Goal: Task Accomplishment & Management: Manage account settings

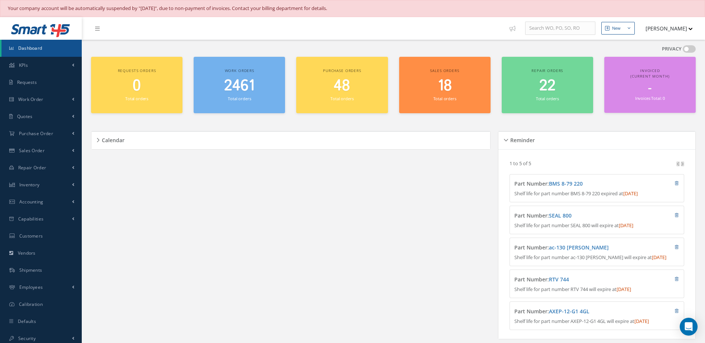
click at [242, 93] on span "2461" at bounding box center [239, 85] width 30 height 21
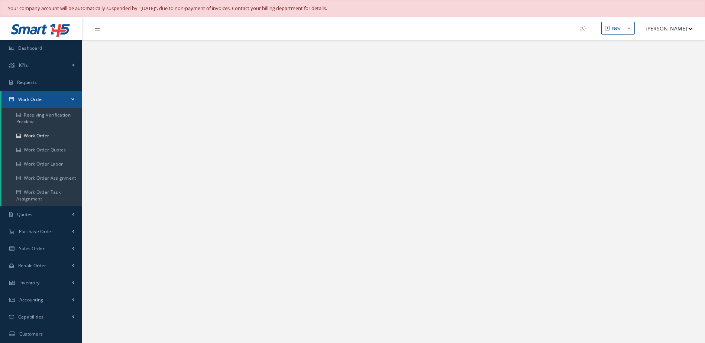
select select "25"
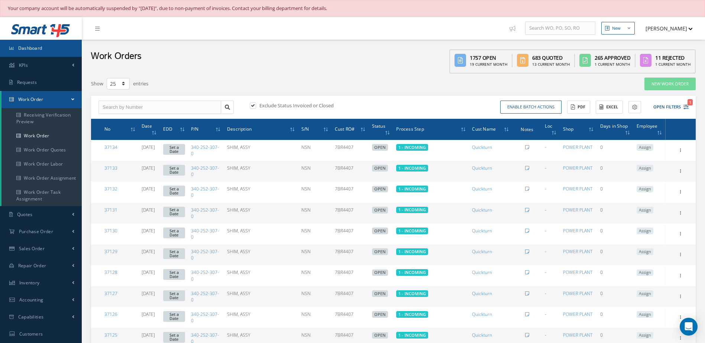
click at [59, 45] on link "Dashboard" at bounding box center [41, 48] width 82 height 17
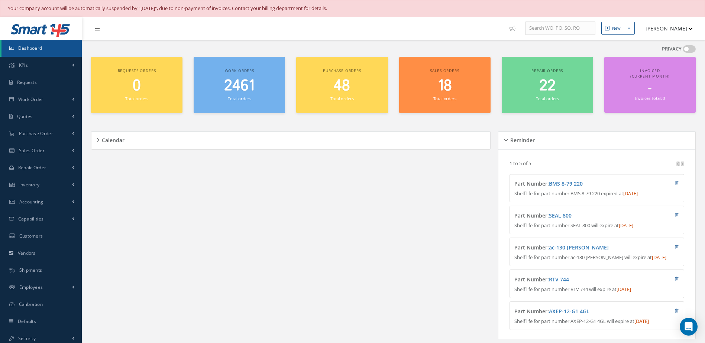
scroll to position [149, 0]
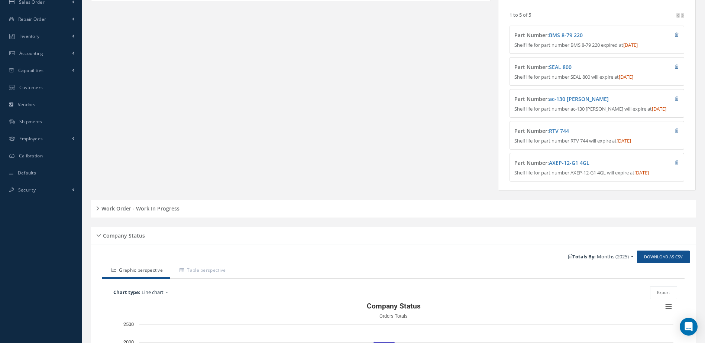
click at [143, 212] on h5 "Work Order - Work In Progress" at bounding box center [139, 207] width 80 height 9
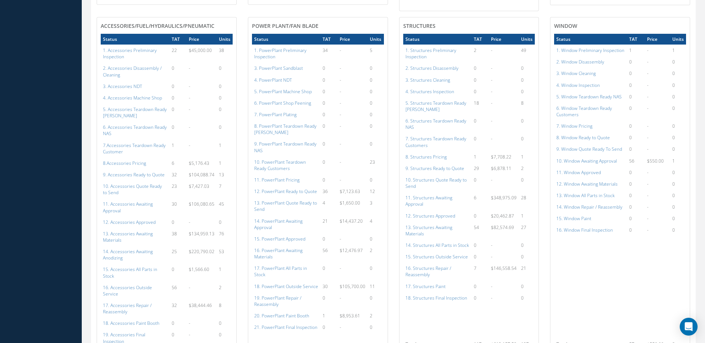
scroll to position [706, 0]
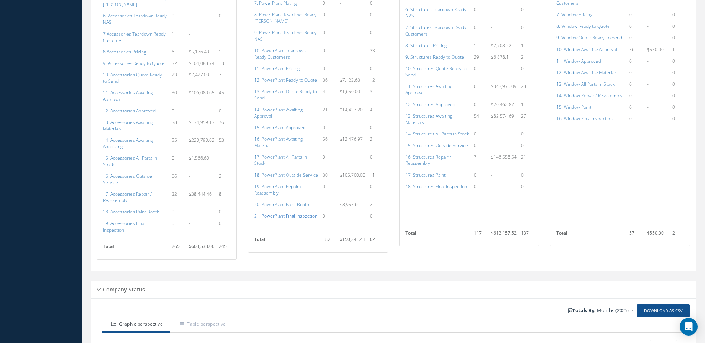
click at [301, 213] on a=140&excludeInternalCustomer=false&excludeInvoicedOrClosed=true&shop_id=15&filtersHidded"] "21. PowerPlant Final Inspection" at bounding box center [285, 216] width 63 height 6
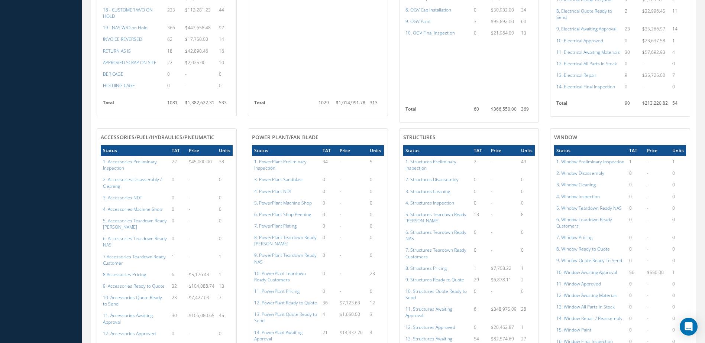
scroll to position [334, 0]
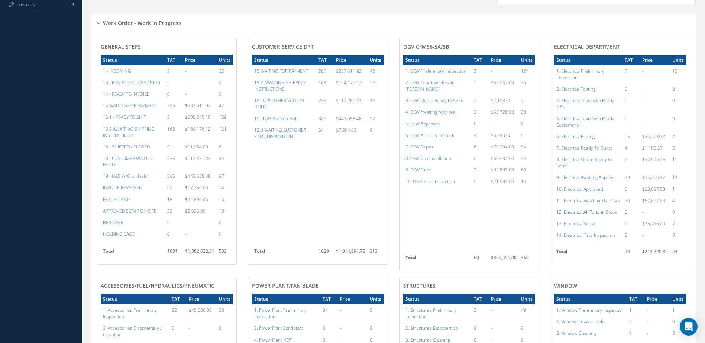
click at [604, 215] on a=98&excludeInternalCustomer=false&excludeInvoicedOrClosed=true&shop_id=13&filtersHidded"] "12. Electrical All Parts in Stock" at bounding box center [586, 212] width 61 height 6
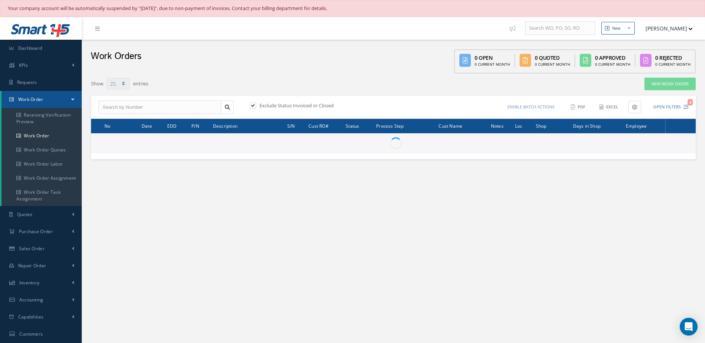
select select "25"
type input "All Work Request"
type input "All Work Performed"
type input "All Status"
type input "WO Part Status"
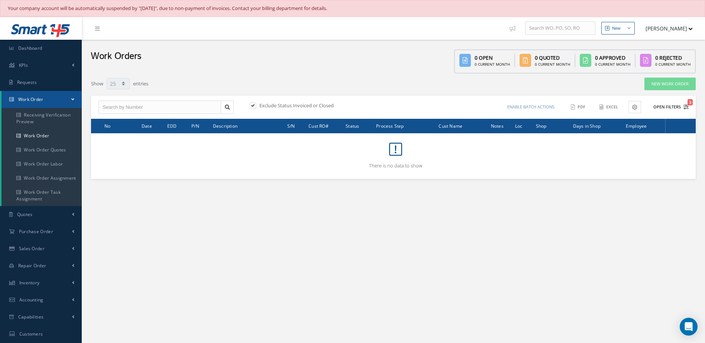
click at [666, 105] on button "Open Filters 3" at bounding box center [667, 107] width 42 height 12
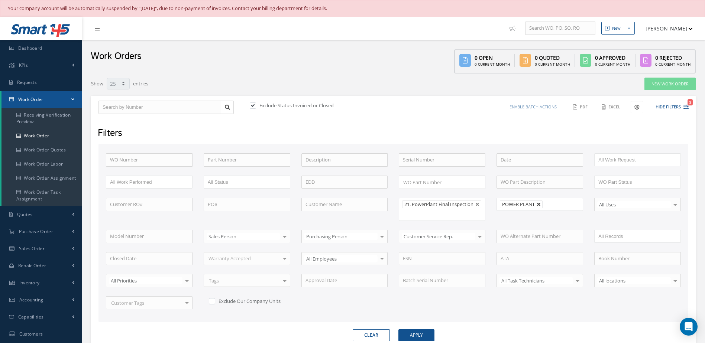
click at [540, 206] on link at bounding box center [538, 204] width 4 height 4
type input "All Shops"
click at [416, 334] on button "Apply" at bounding box center [416, 335] width 36 height 12
click at [39, 50] on span "Dashboard" at bounding box center [30, 48] width 24 height 6
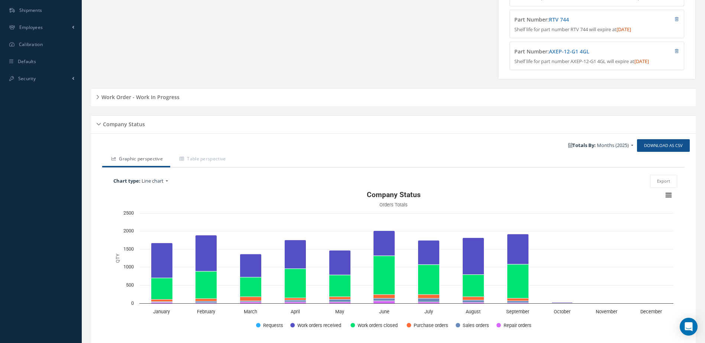
scroll to position [296, 0]
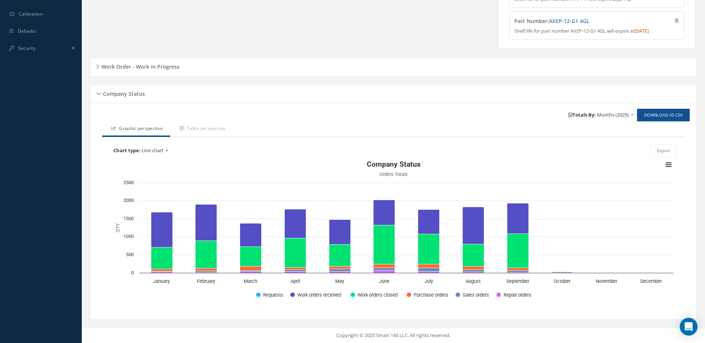
click at [154, 63] on h5 "Work Order - Work In Progress" at bounding box center [139, 65] width 80 height 9
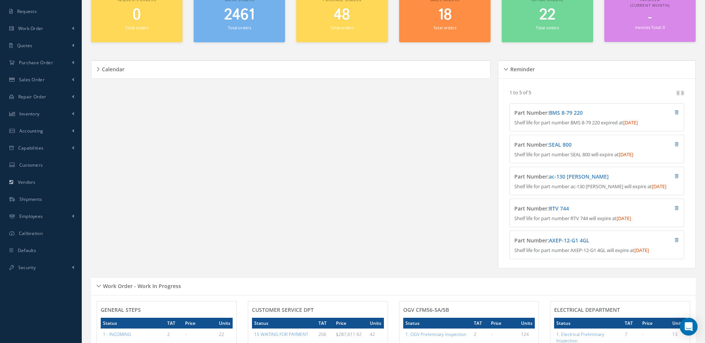
scroll to position [0, 0]
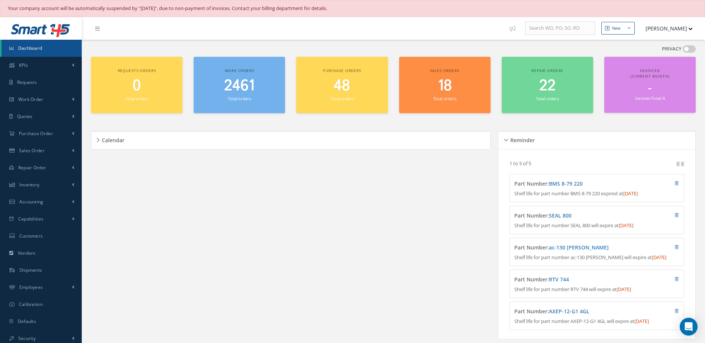
click at [75, 45] on link "Dashboard" at bounding box center [41, 48] width 80 height 17
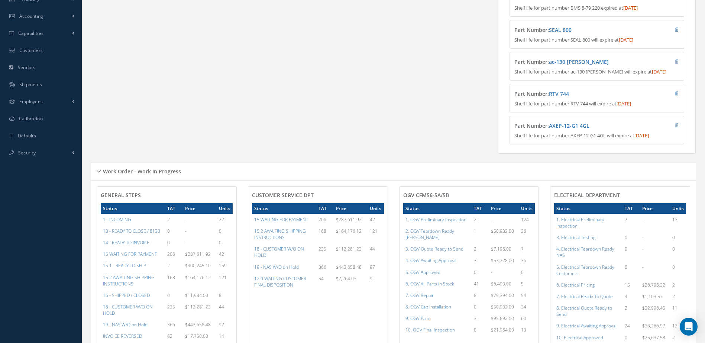
scroll to position [371, 0]
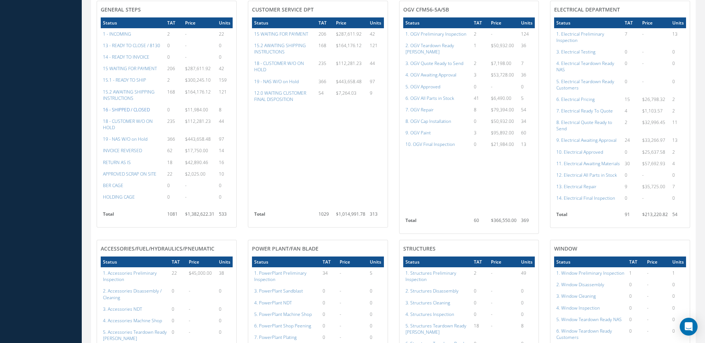
click at [137, 113] on a=22&excludeInternalCustomer=false&excludeInvoicedOrClosed=true&&filtersHidded"] "16 - SHIPPED / CLOSED" at bounding box center [126, 110] width 47 height 6
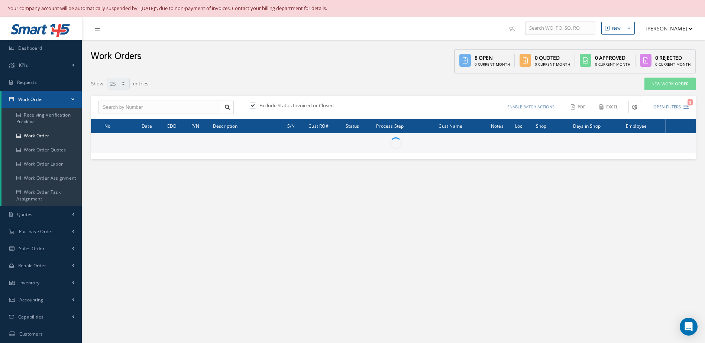
select select "25"
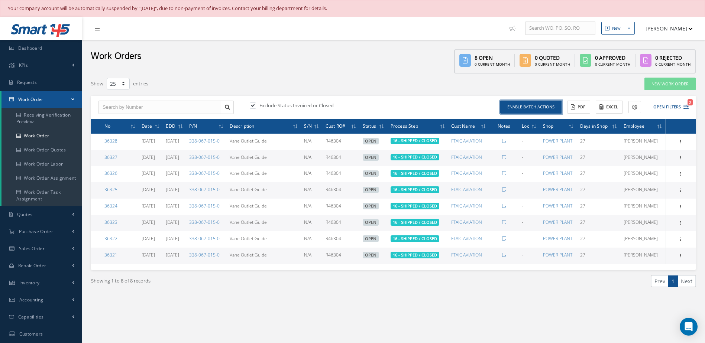
click at [536, 107] on button "Enable batch actions" at bounding box center [530, 107] width 61 height 13
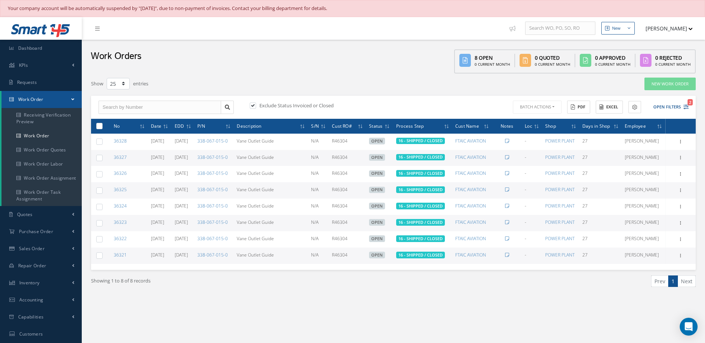
click at [102, 127] on label at bounding box center [102, 126] width 0 height 6
click at [100, 127] on input "checkbox" at bounding box center [99, 126] width 5 height 5
checkbox input "true"
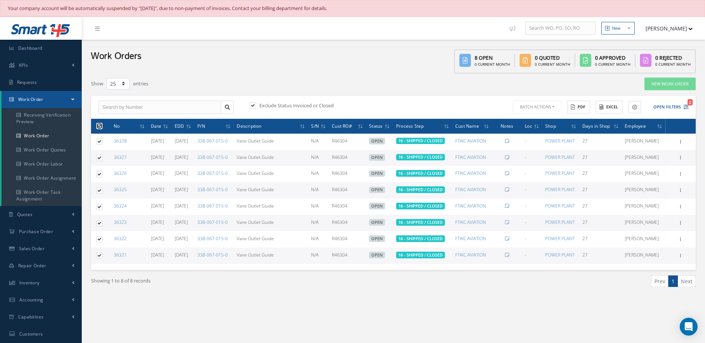
checkbox input "true"
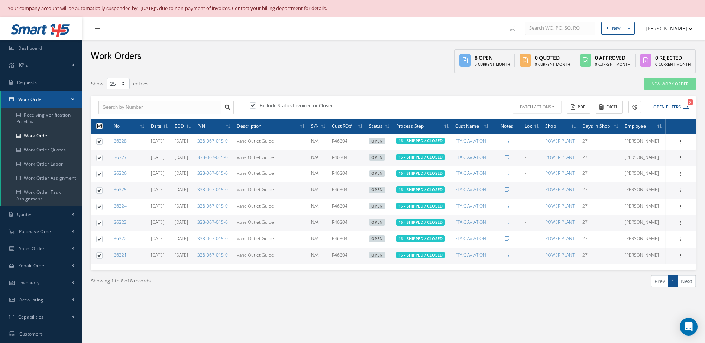
checkbox input "true"
click at [547, 108] on button "Batch Actions" at bounding box center [536, 107] width 50 height 13
click at [529, 127] on link "Close Work Orders" at bounding box center [540, 129] width 59 height 10
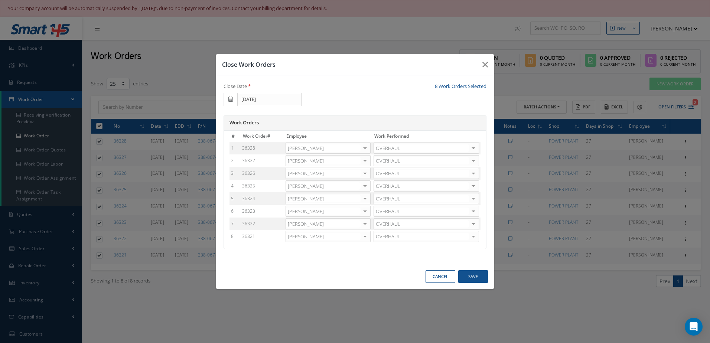
click at [364, 149] on div at bounding box center [365, 148] width 10 height 11
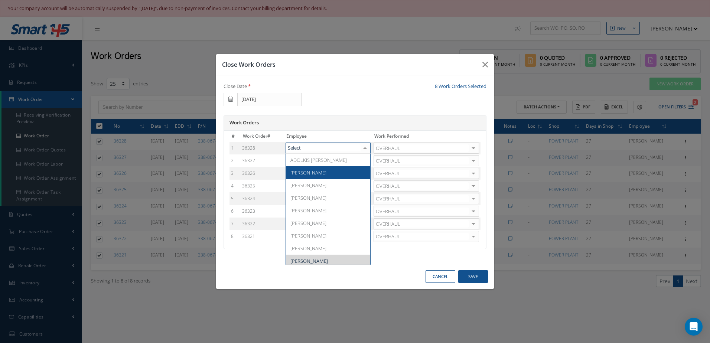
click at [341, 172] on span "[PERSON_NAME]" at bounding box center [328, 172] width 84 height 13
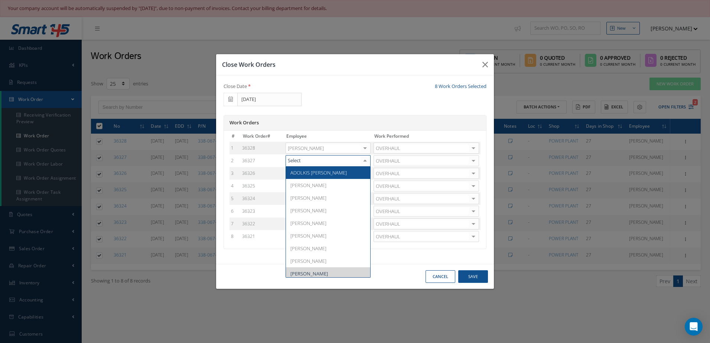
click at [367, 162] on div at bounding box center [365, 161] width 10 height 11
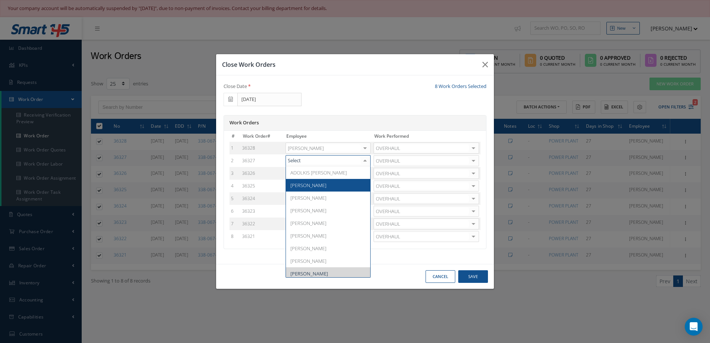
click at [336, 185] on span "[PERSON_NAME]" at bounding box center [328, 185] width 84 height 13
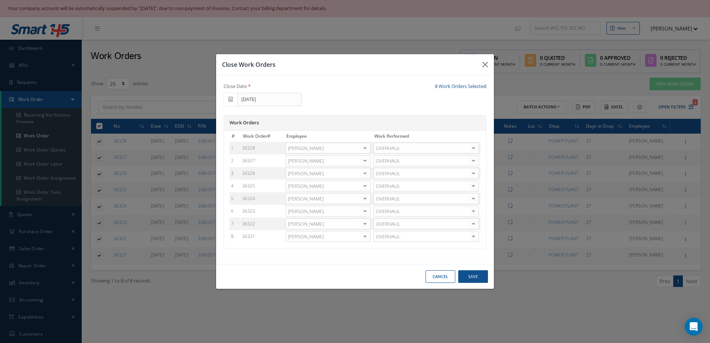
click at [363, 173] on div at bounding box center [365, 173] width 10 height 11
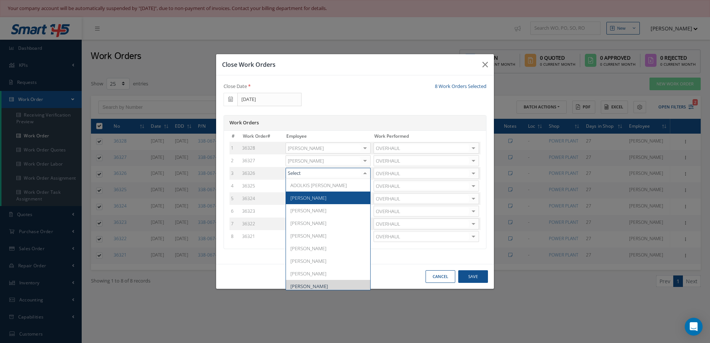
click at [335, 195] on span "[PERSON_NAME]" at bounding box center [328, 198] width 84 height 13
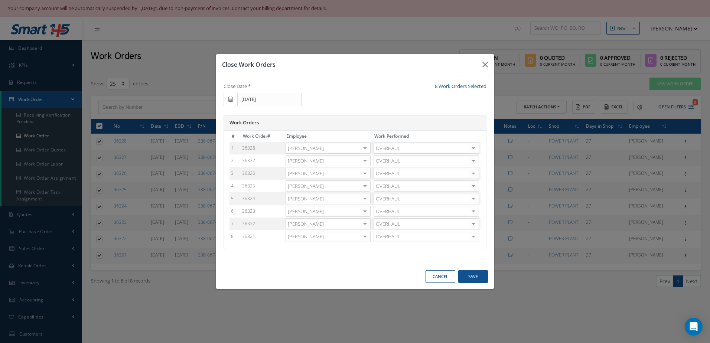
click at [363, 190] on div at bounding box center [365, 186] width 10 height 11
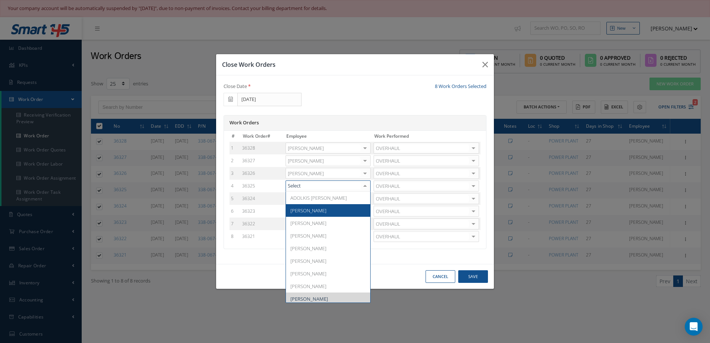
click at [329, 212] on span "Adoni Felipe" at bounding box center [328, 210] width 84 height 13
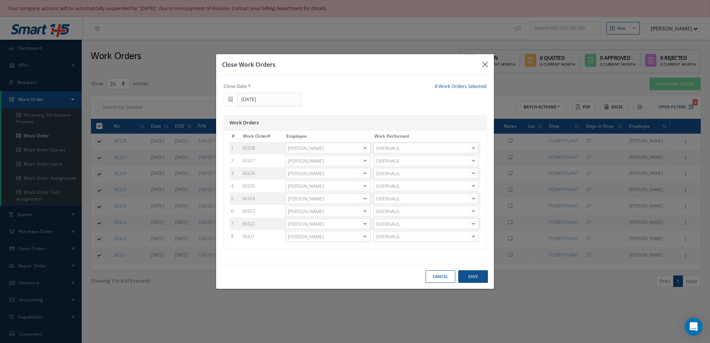
click at [365, 200] on div at bounding box center [365, 199] width 10 height 11
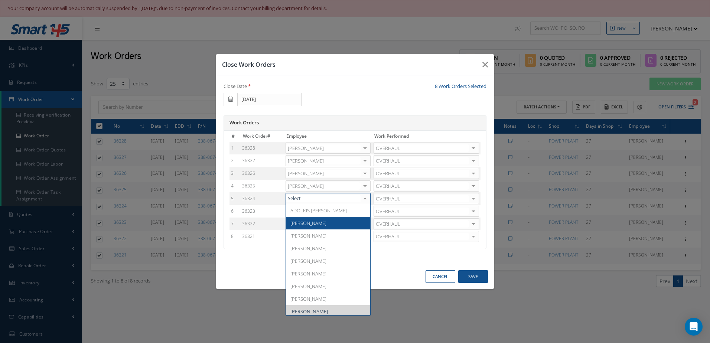
click at [334, 224] on span "Adoni Felipe" at bounding box center [328, 223] width 84 height 13
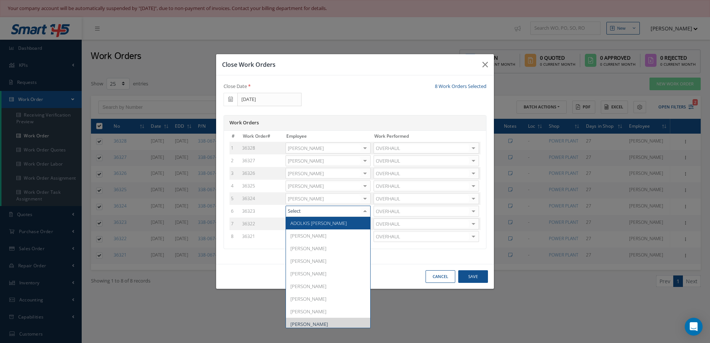
click at [363, 213] on div at bounding box center [365, 211] width 10 height 11
click at [327, 236] on span "Adoni Felipe" at bounding box center [328, 236] width 84 height 13
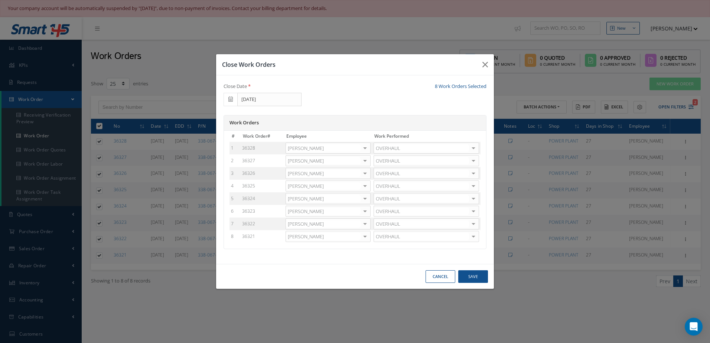
click at [361, 224] on div at bounding box center [365, 224] width 10 height 11
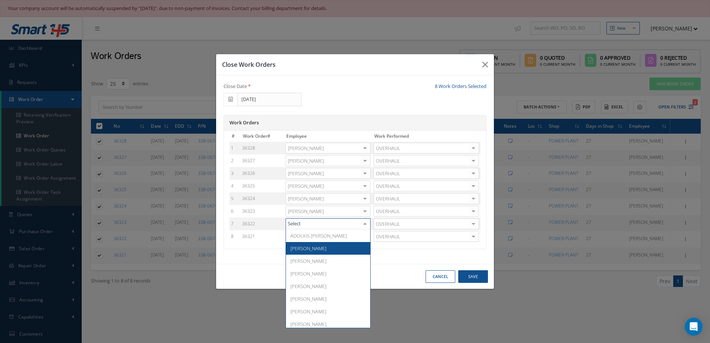
click at [313, 246] on span "[PERSON_NAME]" at bounding box center [308, 248] width 36 height 7
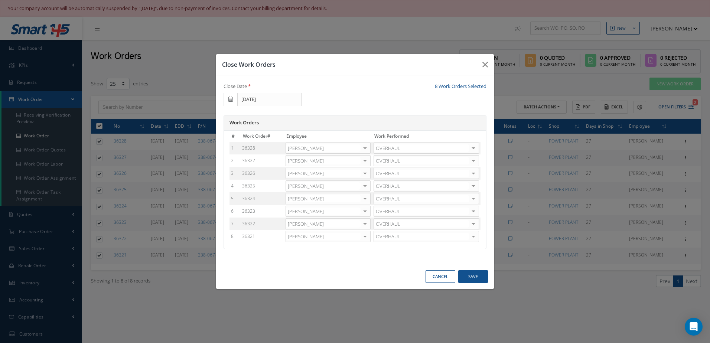
click at [363, 237] on div at bounding box center [365, 236] width 10 height 11
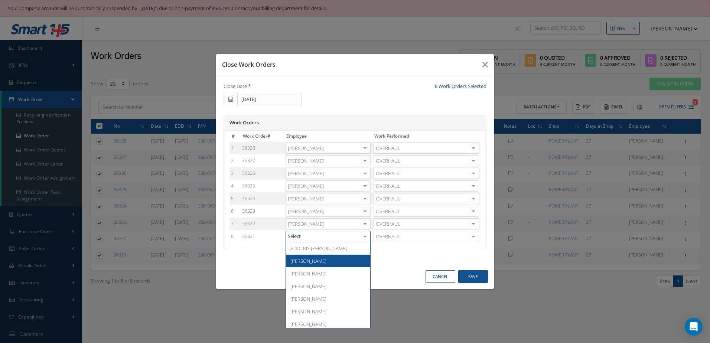
click at [316, 258] on span "[PERSON_NAME]" at bounding box center [308, 261] width 36 height 7
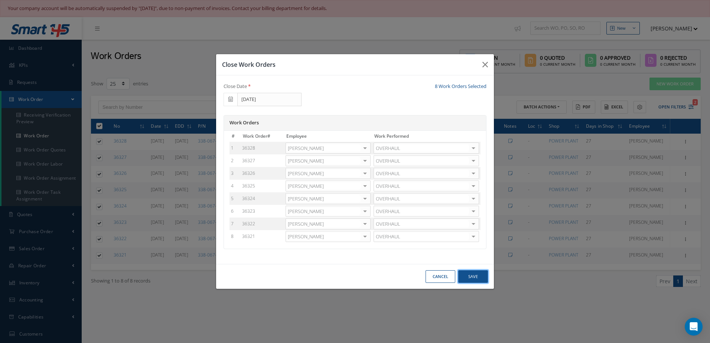
click at [474, 279] on button "Save" at bounding box center [473, 276] width 30 height 13
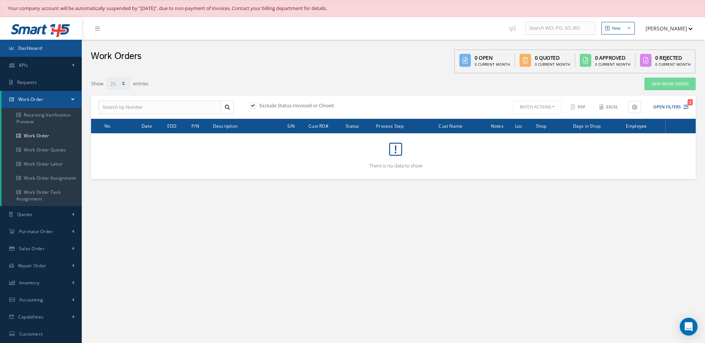
click at [60, 51] on link "Dashboard" at bounding box center [41, 48] width 82 height 17
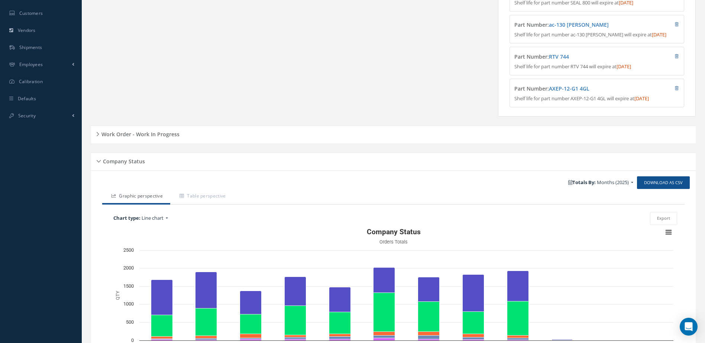
scroll to position [296, 0]
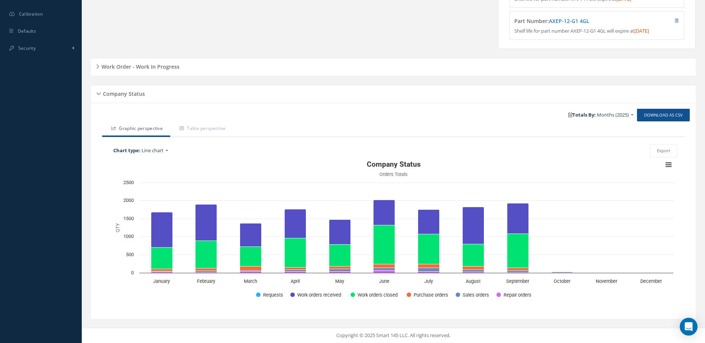
click at [175, 65] on h5 "Work Order - Work In Progress" at bounding box center [139, 65] width 80 height 9
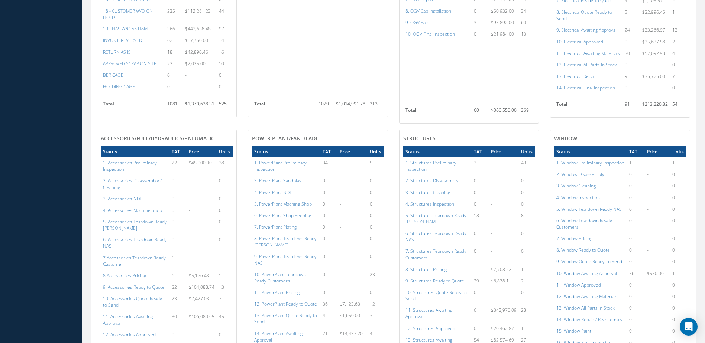
scroll to position [593, 0]
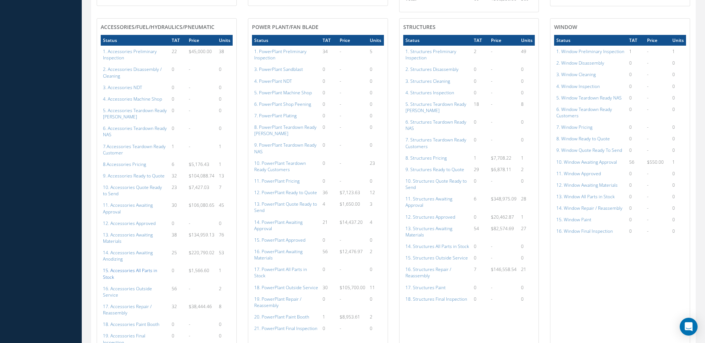
click at [137, 272] on a=115&excludeInternalCustomer=false&excludeInvoicedOrClosed=true&shop_id=14&filtersHidded"] "15. Accessories All Parts in Stock" at bounding box center [130, 273] width 54 height 13
click at [304, 267] on a=136&excludeInternalCustomer=false&excludeInvoicedOrClosed=true&shop_id=15&filtersHidded"] "17. PowerPlant All Parts in Stock" at bounding box center [280, 272] width 53 height 13
click at [444, 243] on a=154&excludeInternalCustomer=false&excludeInvoicedOrClosed=true&shop_id=3&filtersHidded"] "14. Structures All Parts in Stock" at bounding box center [437, 246] width 64 height 6
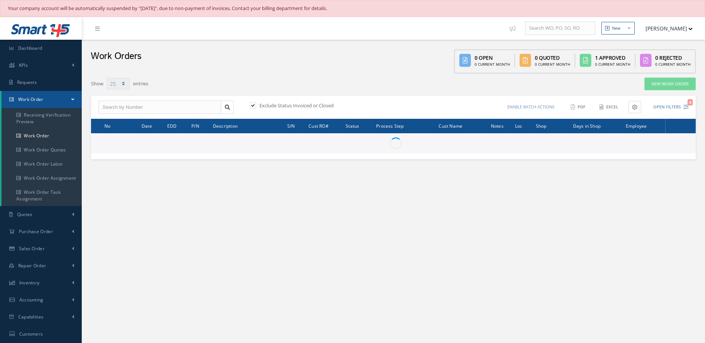
select select "25"
type input "All Work Request"
type input "All Work Performed"
type input "All Status"
type input "WO Part Status"
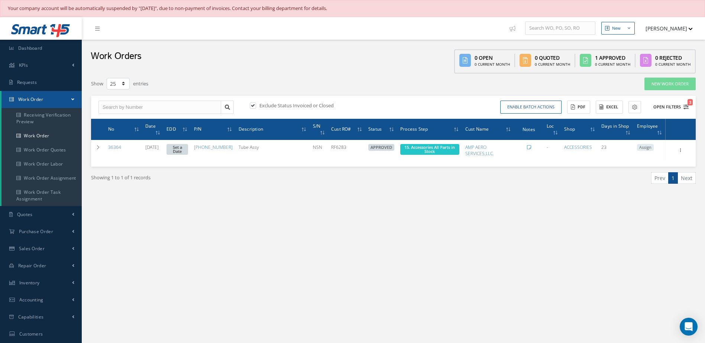
click at [666, 104] on button "Open Filters 3" at bounding box center [667, 107] width 42 height 12
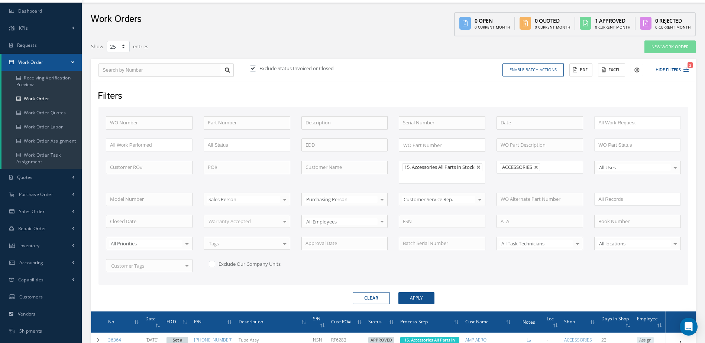
scroll to position [109, 0]
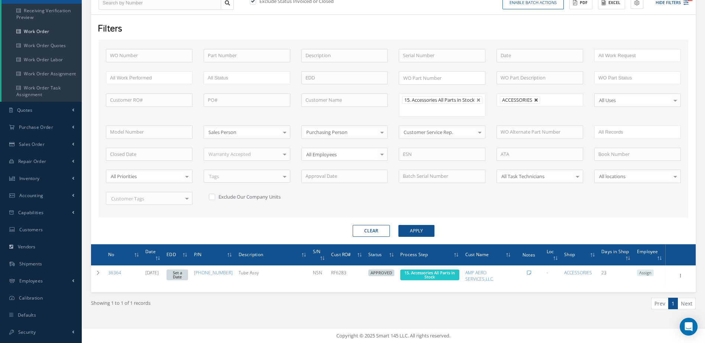
click at [536, 98] on link at bounding box center [536, 100] width 4 height 4
type input "All Shops"
click at [419, 234] on button "Apply" at bounding box center [416, 231] width 36 height 12
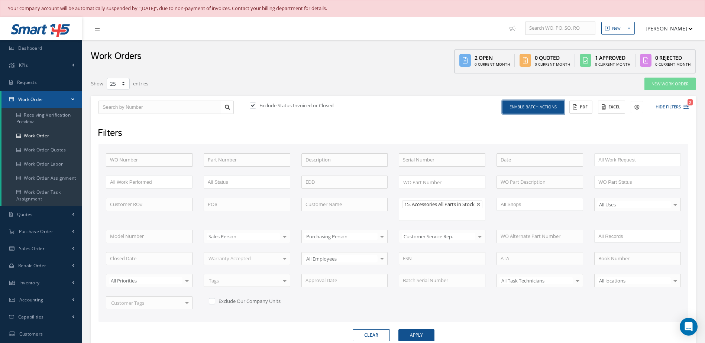
click at [541, 110] on button "Enable batch actions" at bounding box center [532, 107] width 61 height 13
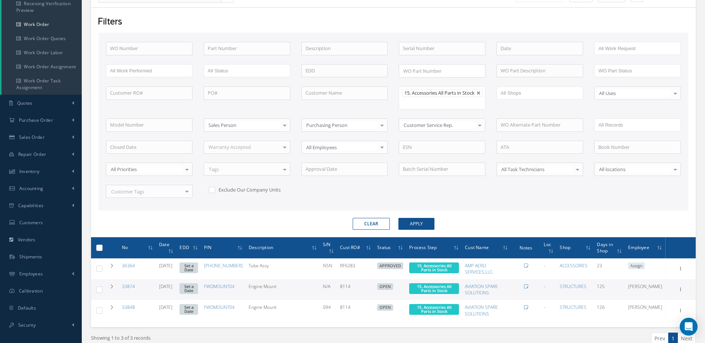
click at [102, 251] on label at bounding box center [102, 247] width 0 height 6
click at [99, 251] on input "checkbox" at bounding box center [99, 248] width 5 height 5
checkbox input "true"
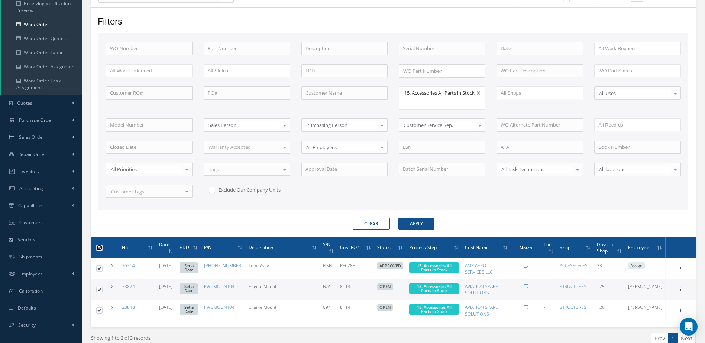
checkbox input "true"
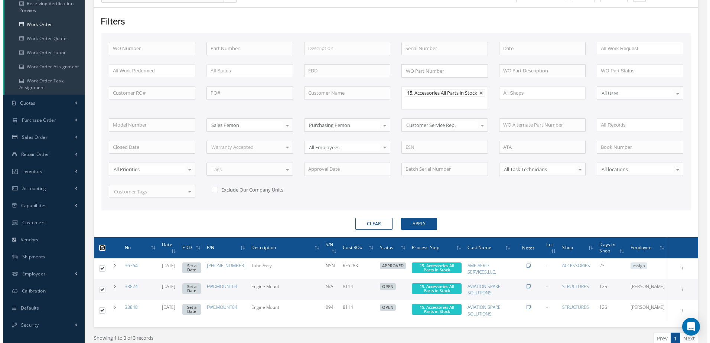
scroll to position [0, 0]
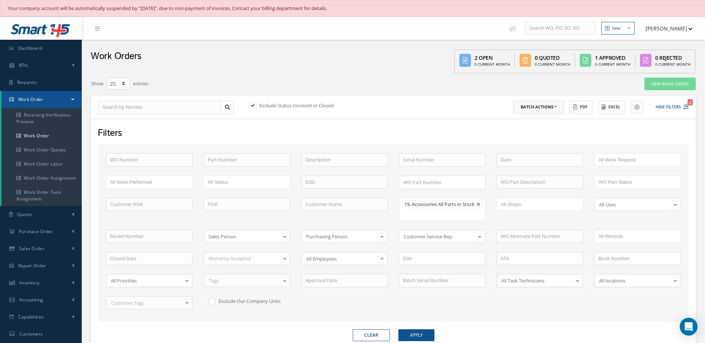
click at [557, 109] on button "Batch Actions" at bounding box center [538, 107] width 50 height 13
click at [540, 118] on link "Update Work Orders" at bounding box center [542, 119] width 59 height 10
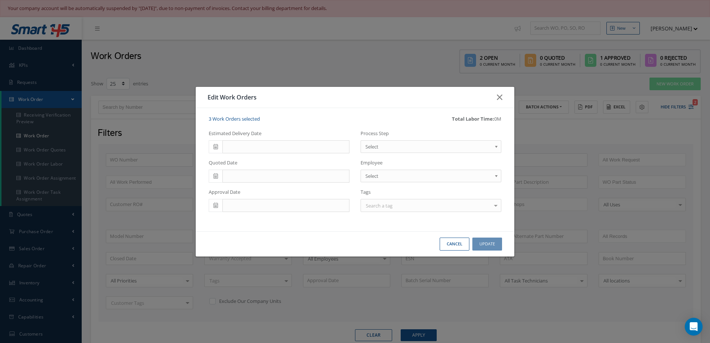
click at [372, 147] on span "Select" at bounding box center [428, 146] width 126 height 9
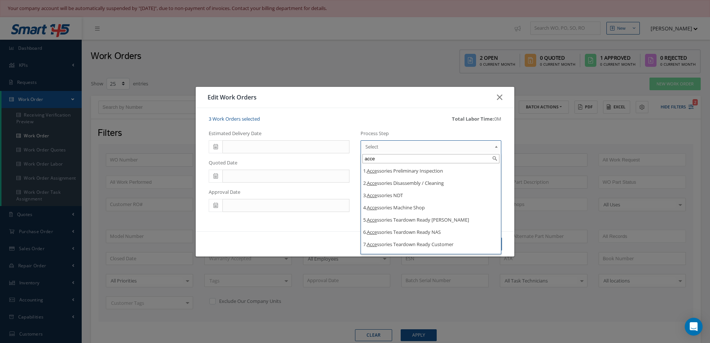
type input "acce"
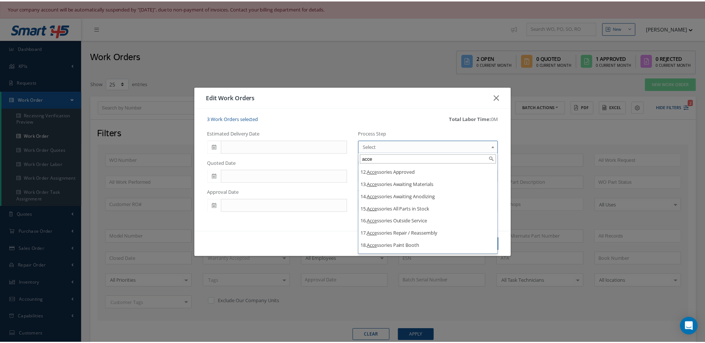
scroll to position [144, 0]
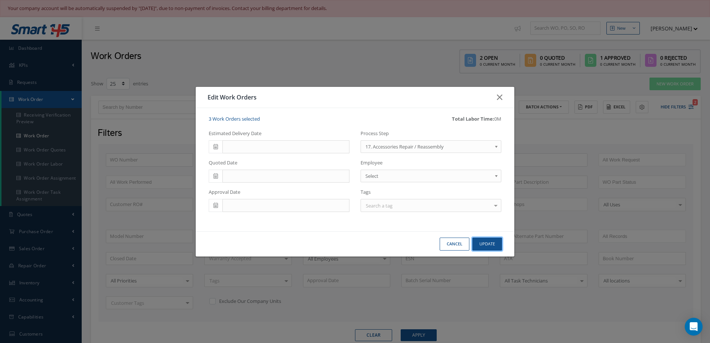
click at [488, 241] on button "Update" at bounding box center [487, 244] width 30 height 13
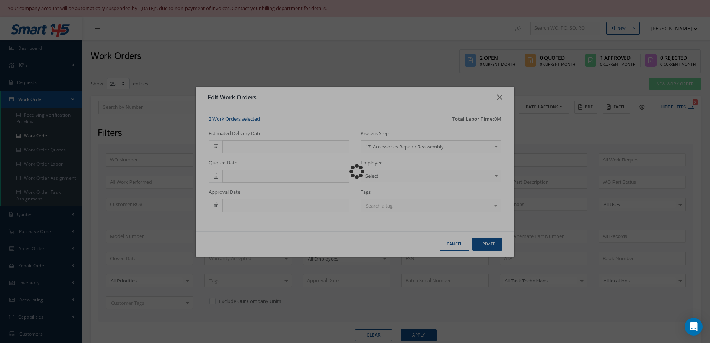
checkbox input "false"
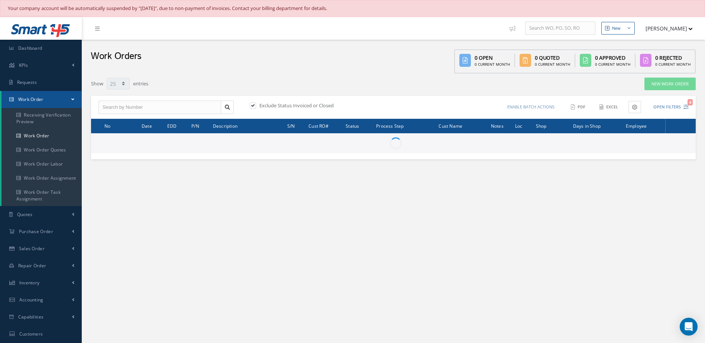
select select "25"
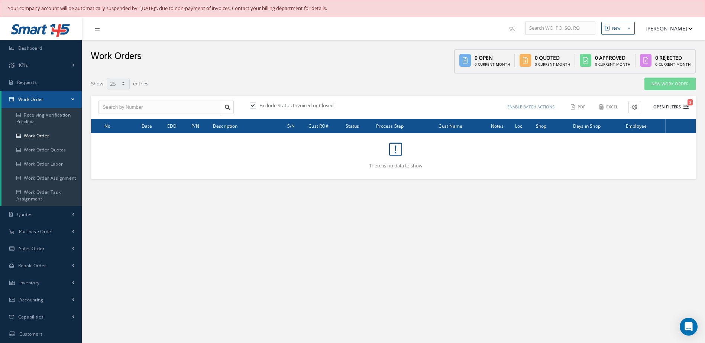
click at [658, 103] on button "Open Filters 3" at bounding box center [667, 107] width 42 height 12
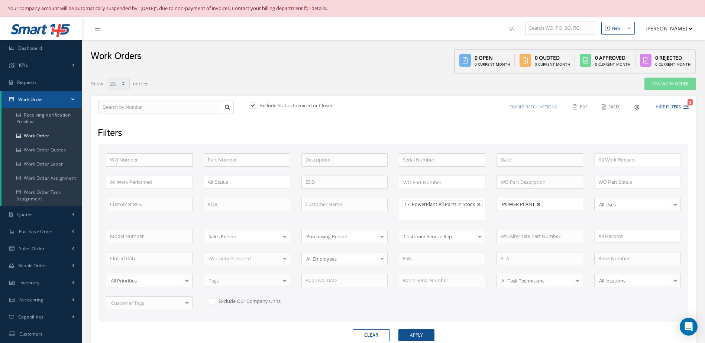
click at [537, 205] on link at bounding box center [538, 204] width 4 height 4
type input "All Shops"
click at [425, 337] on button "Apply" at bounding box center [416, 335] width 36 height 12
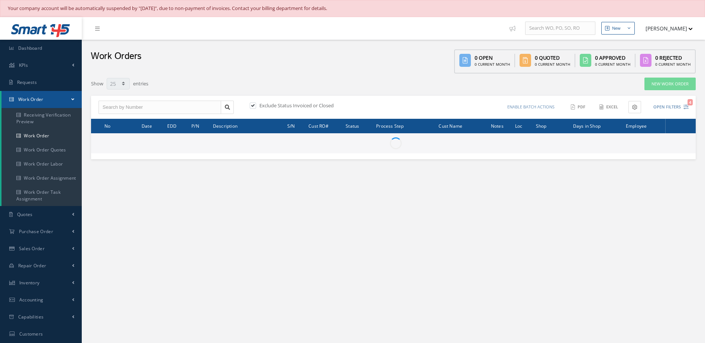
select select "25"
type input "All Work Request"
type input "All Work Performed"
type input "All Status"
type input "WO Part Status"
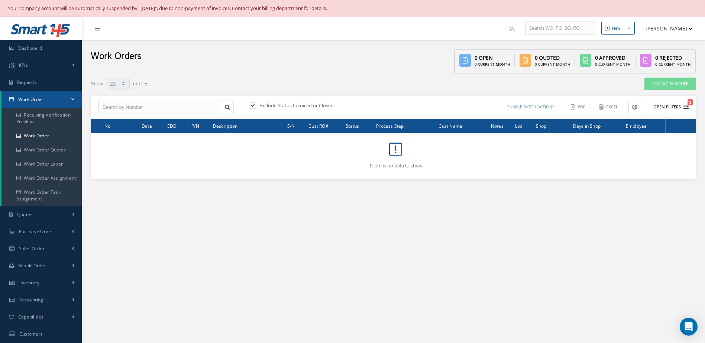
click at [671, 107] on button "Open Filters 3" at bounding box center [667, 107] width 42 height 12
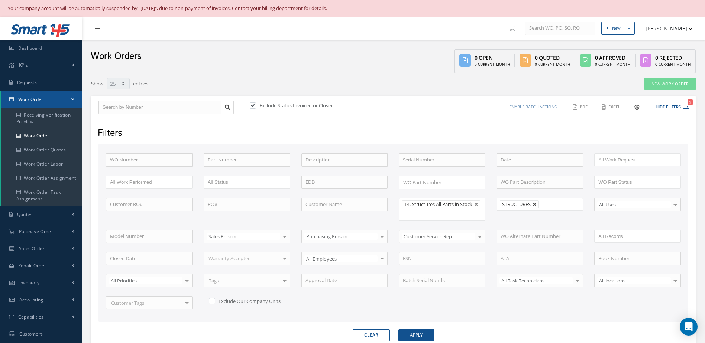
click at [536, 203] on link at bounding box center [534, 204] width 4 height 4
type input "All Shops"
click at [424, 337] on button "Apply" at bounding box center [416, 335] width 36 height 12
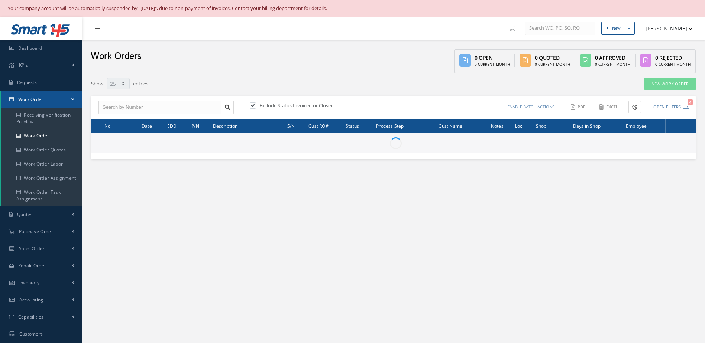
select select "25"
type input "All Work Request"
type input "All Work Performed"
type input "All Status"
type input "WO Part Status"
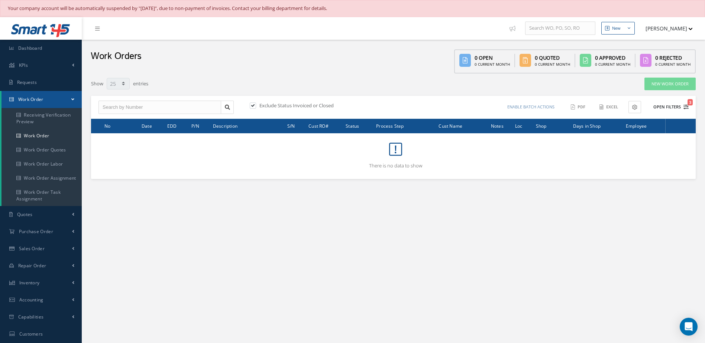
click at [661, 106] on button "Open Filters 3" at bounding box center [667, 107] width 42 height 12
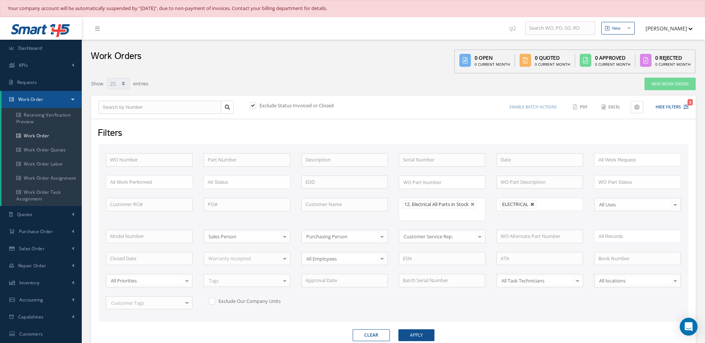
click at [533, 206] on link at bounding box center [532, 204] width 4 height 4
type input "All Shops"
click at [420, 333] on button "Apply" at bounding box center [416, 335] width 36 height 12
click at [33, 48] on span "Dashboard" at bounding box center [30, 48] width 24 height 6
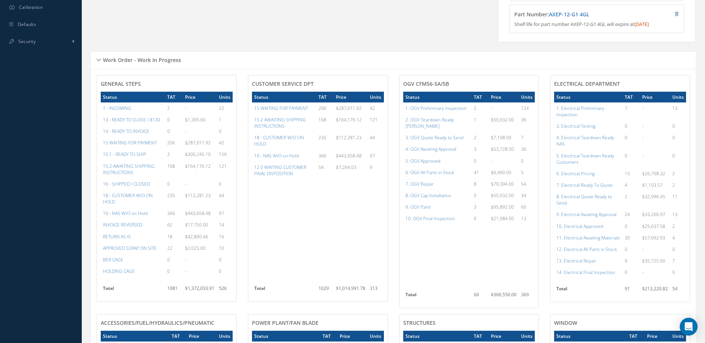
scroll to position [334, 0]
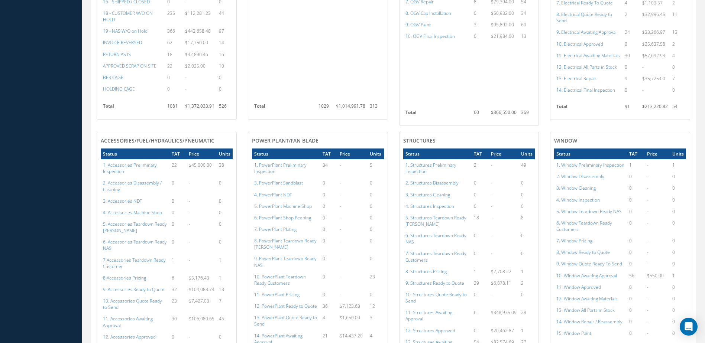
scroll to position [628, 0]
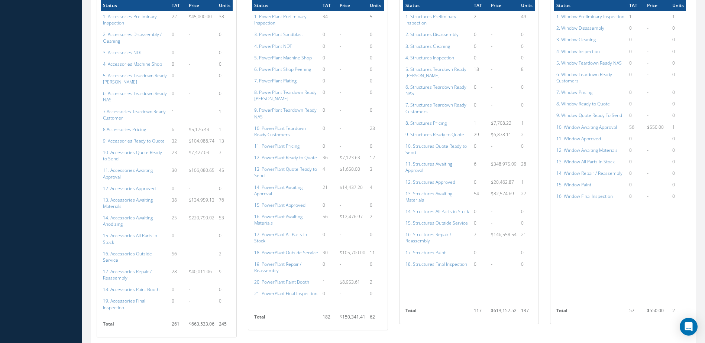
click at [493, 137] on td "$6,878.11" at bounding box center [503, 135] width 30 height 12
click at [444, 134] on a=149&excludeInternalCustomer=false&excludeInvoicedOrClosed=true&shop_id=3&filtersHidded"] "9. Structures Ready to Quote" at bounding box center [434, 134] width 59 height 6
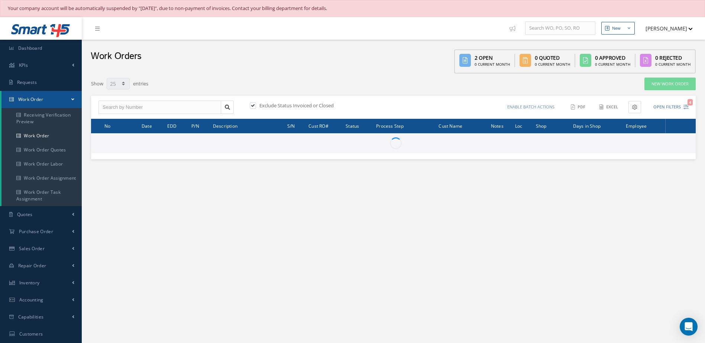
select select "25"
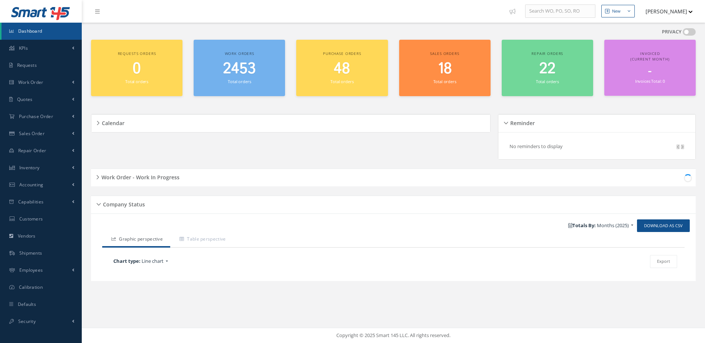
scroll to position [334, 0]
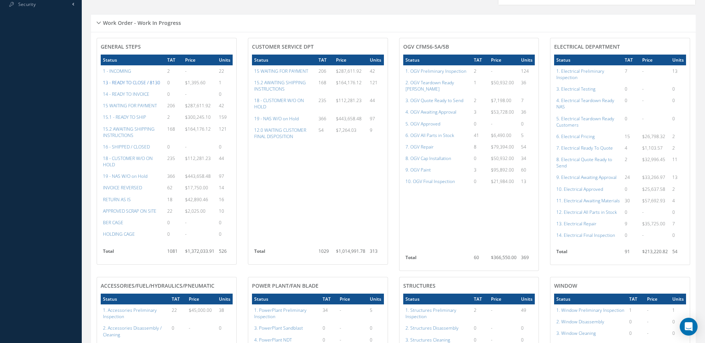
click at [143, 86] on a=20&excludeInternalCustomer=false&excludeInvoicedOrClosed=true&&filtersHidded"] "13 - READY TO CLOSE / 8130" at bounding box center [131, 82] width 57 height 6
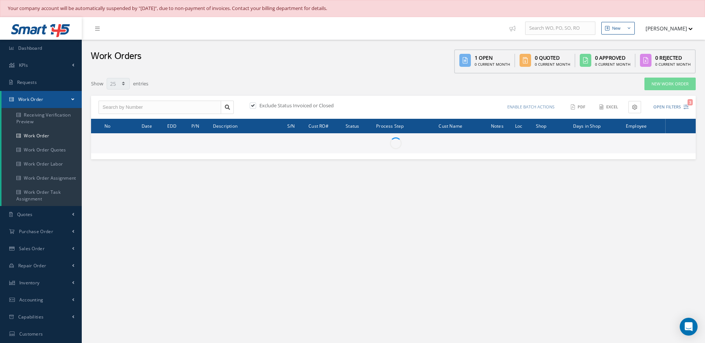
select select "25"
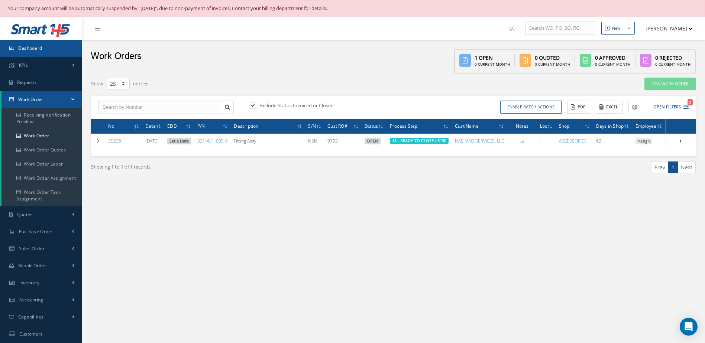
click at [30, 47] on span "Dashboard" at bounding box center [30, 48] width 24 height 6
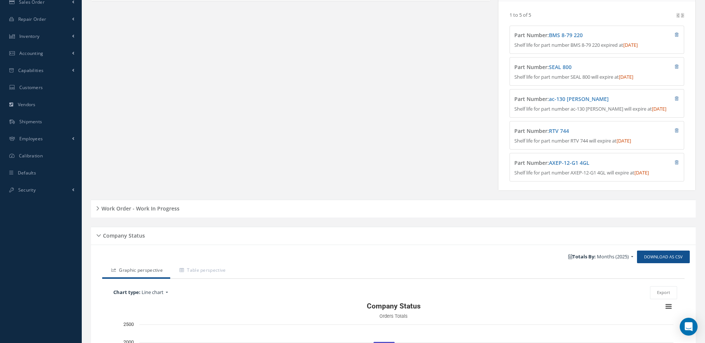
scroll to position [186, 0]
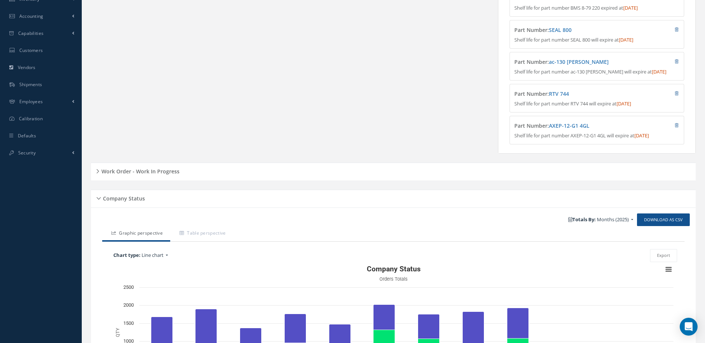
click at [165, 175] on h5 "Work Order - Work In Progress" at bounding box center [139, 170] width 80 height 9
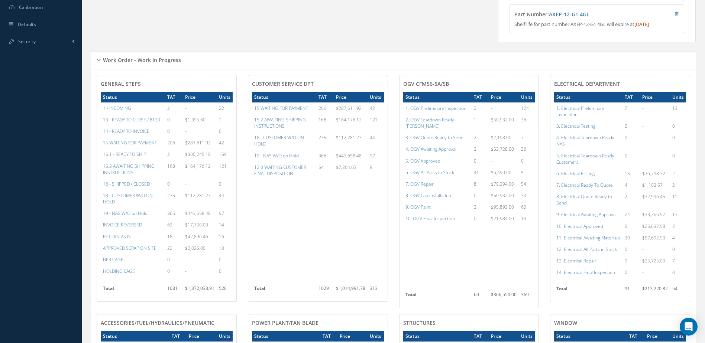
scroll to position [334, 0]
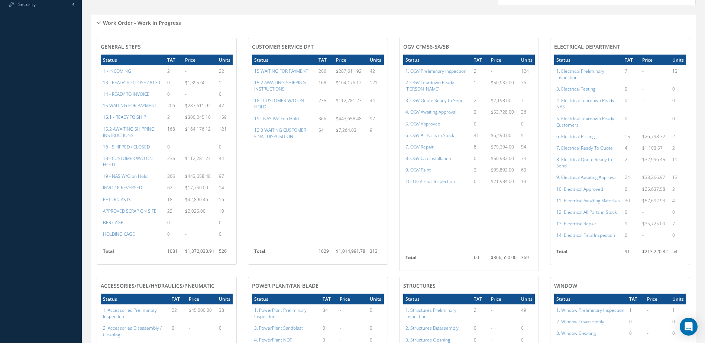
click at [136, 120] on a=12&excludeInternalCustomer=false&excludeInvoicedOrClosed=false&&filtersHidded"] "15.1 - READY TO SHIP" at bounding box center [124, 117] width 43 height 6
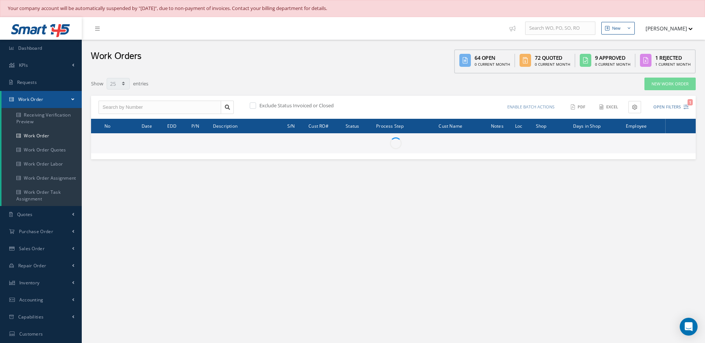
select select "25"
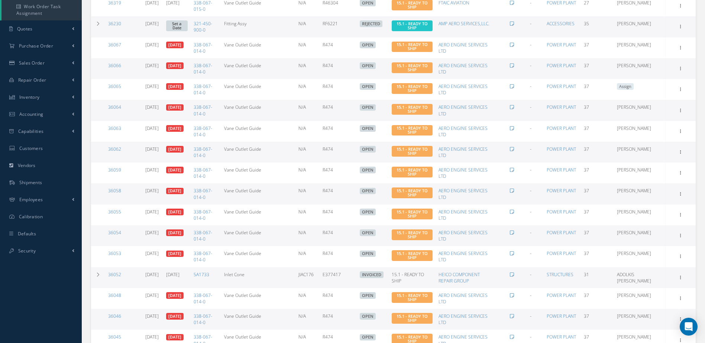
scroll to position [376, 0]
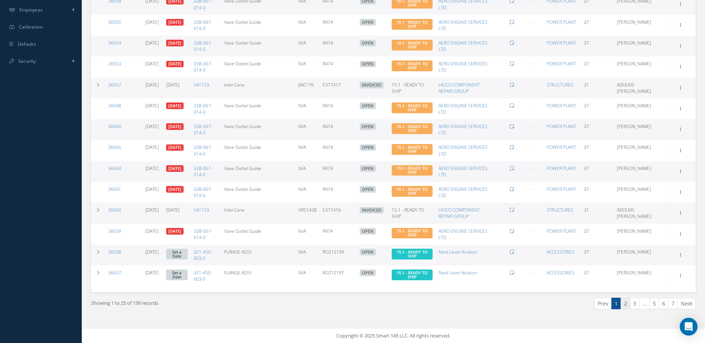
click at [624, 302] on link "2" at bounding box center [625, 304] width 10 height 12
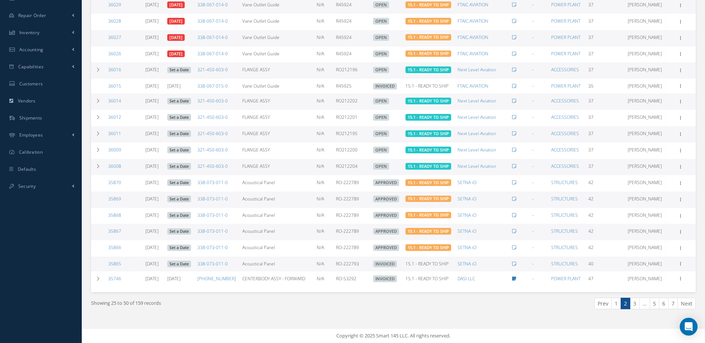
scroll to position [370, 0]
click at [631, 306] on link "3" at bounding box center [635, 304] width 10 height 12
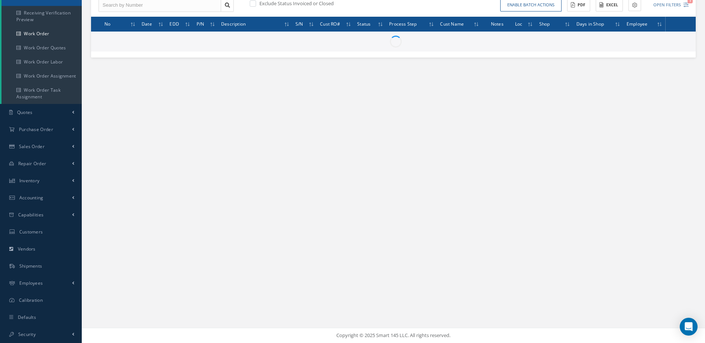
scroll to position [102, 0]
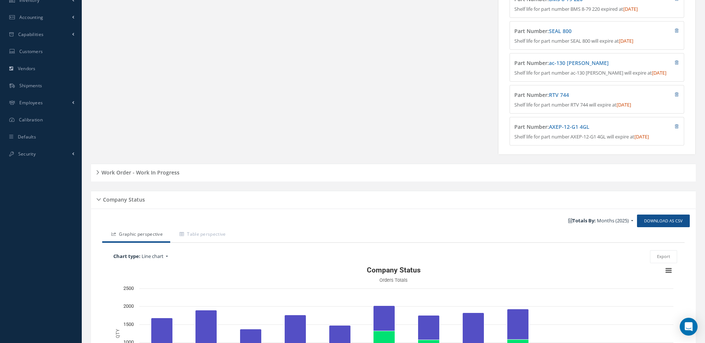
scroll to position [110, 0]
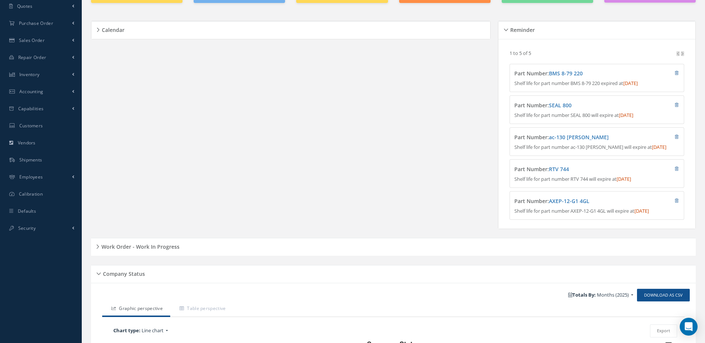
click at [147, 253] on div "Work Order - Work In Progress" at bounding box center [393, 247] width 604 height 12
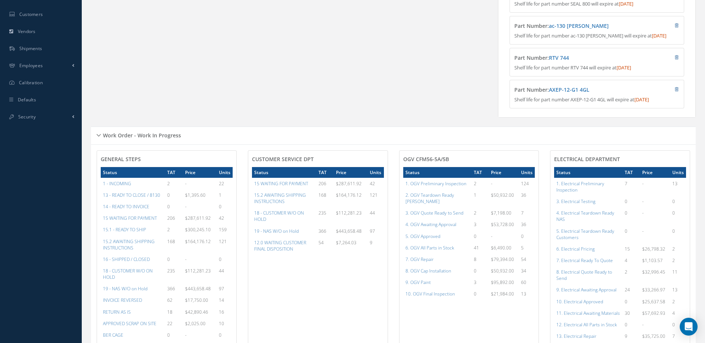
scroll to position [0, 0]
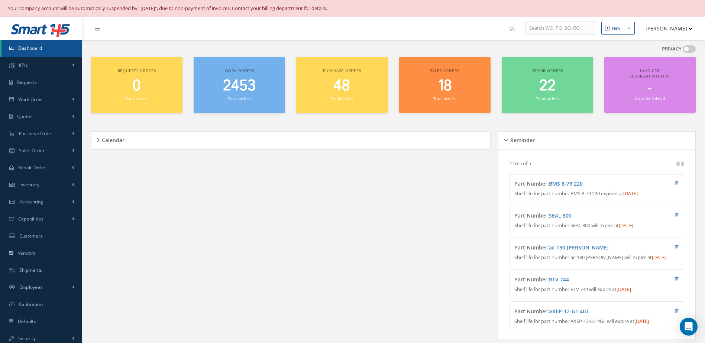
click at [43, 46] on link "Dashboard" at bounding box center [41, 48] width 80 height 17
click at [45, 51] on link "Dashboard" at bounding box center [41, 48] width 80 height 17
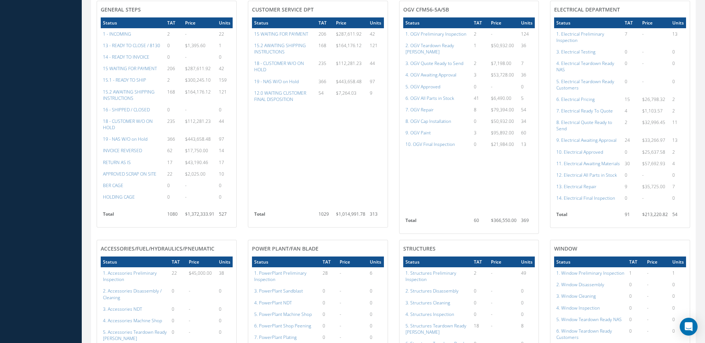
scroll to position [260, 0]
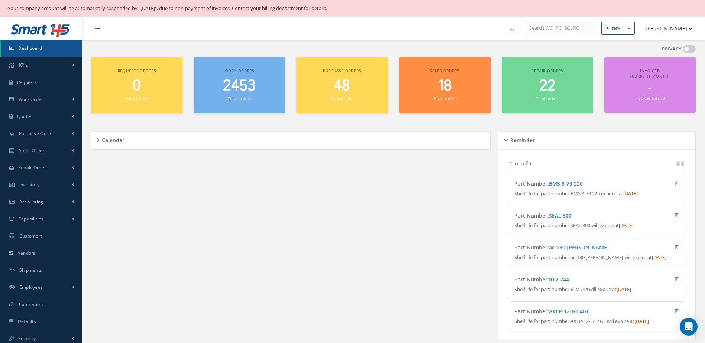
click at [35, 46] on span "Dashboard" at bounding box center [30, 48] width 24 height 6
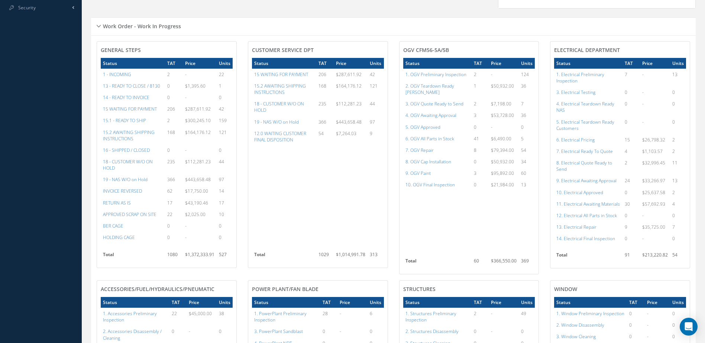
scroll to position [182, 0]
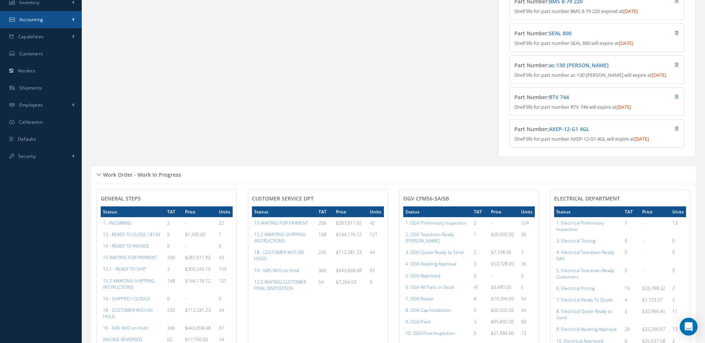
click at [37, 24] on link "Accounting" at bounding box center [41, 19] width 82 height 17
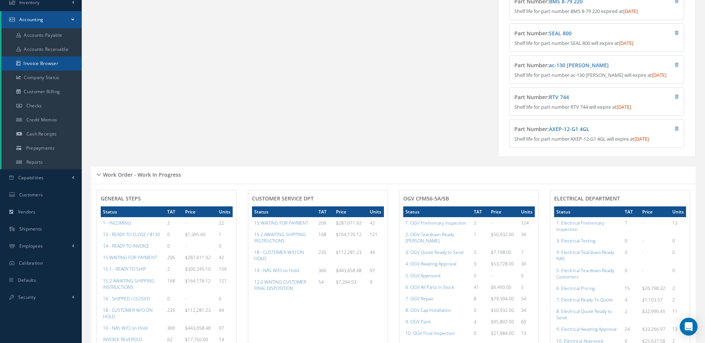
click at [48, 65] on link "Invoice Browser" at bounding box center [41, 63] width 80 height 14
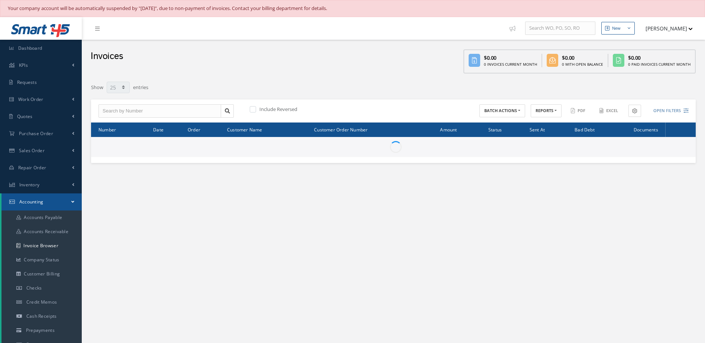
select select "25"
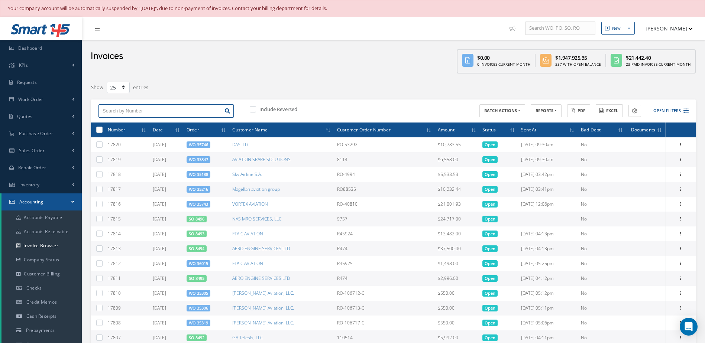
click at [167, 115] on input "text" at bounding box center [159, 110] width 123 height 13
type input "a"
type input "av"
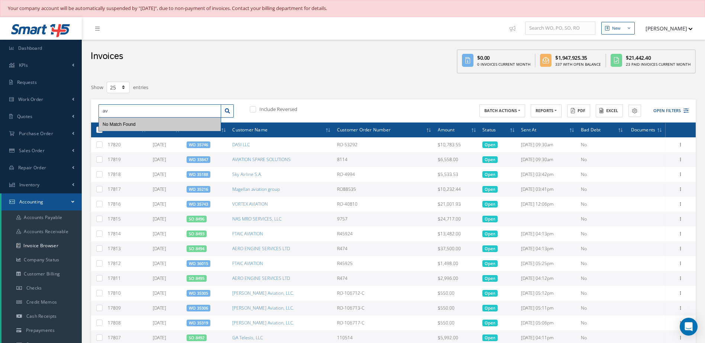
type input "a"
click at [664, 109] on button "Open Filters" at bounding box center [667, 111] width 42 height 12
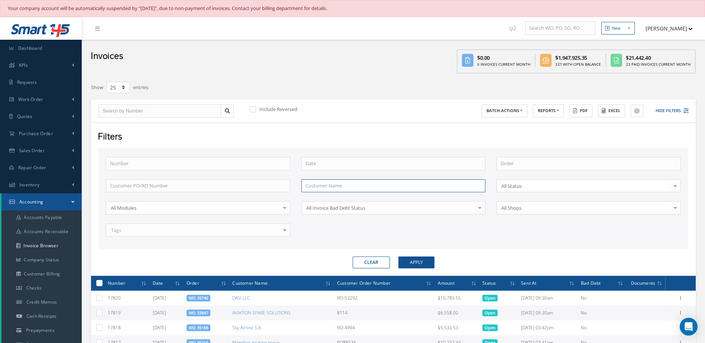
click at [342, 186] on input "text" at bounding box center [393, 185] width 184 height 13
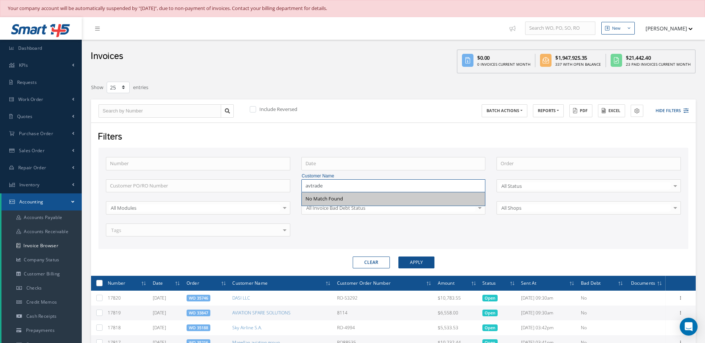
type input "avtrade"
click at [405, 266] on button "Apply" at bounding box center [416, 263] width 36 height 12
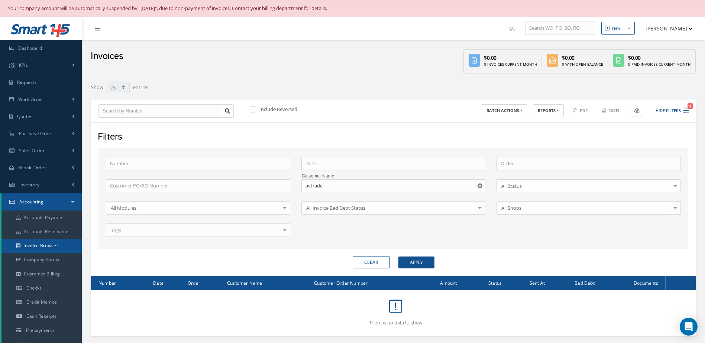
click at [41, 242] on link "Invoice Browser" at bounding box center [41, 246] width 80 height 14
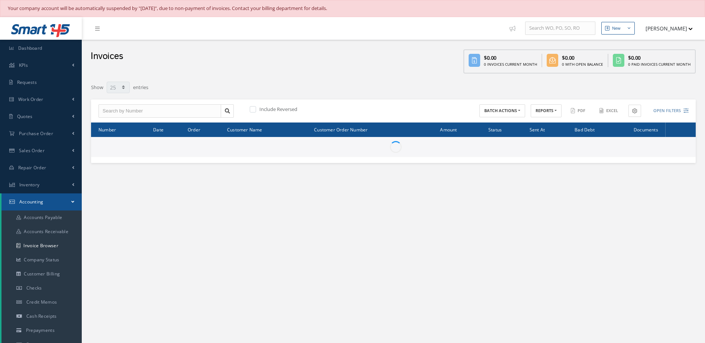
select select "25"
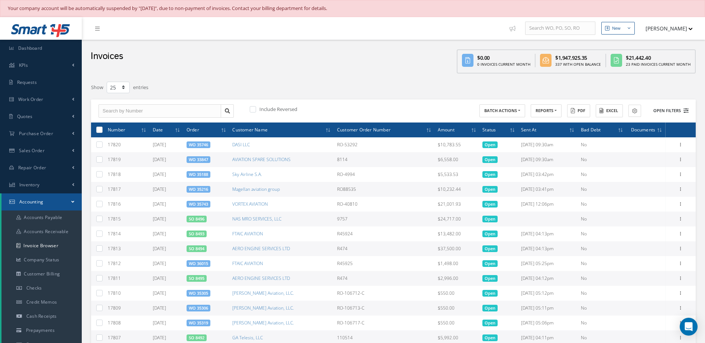
click at [675, 113] on button "Open Filters" at bounding box center [667, 111] width 42 height 12
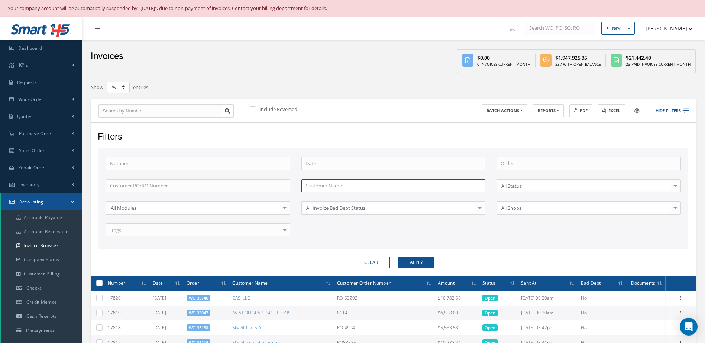
click at [336, 186] on input "text" at bounding box center [393, 185] width 184 height 13
type input "avtrade"
click at [398, 257] on button "Apply" at bounding box center [416, 263] width 36 height 12
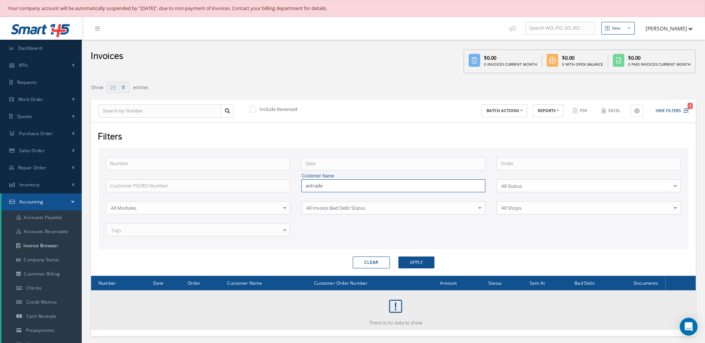
scroll to position [145, 0]
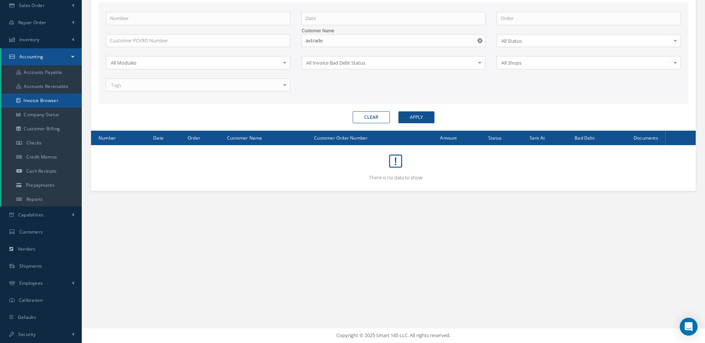
click at [38, 98] on link "Invoice Browser" at bounding box center [41, 101] width 80 height 14
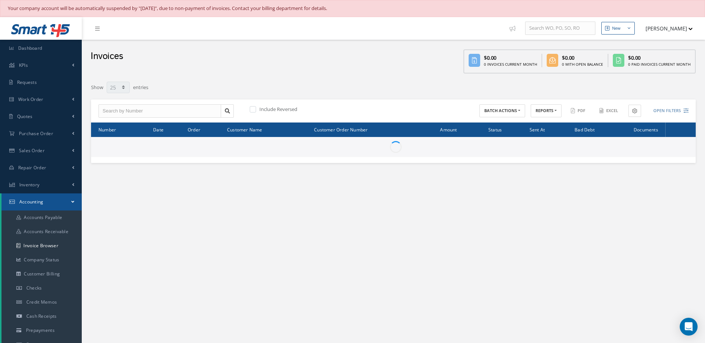
select select "25"
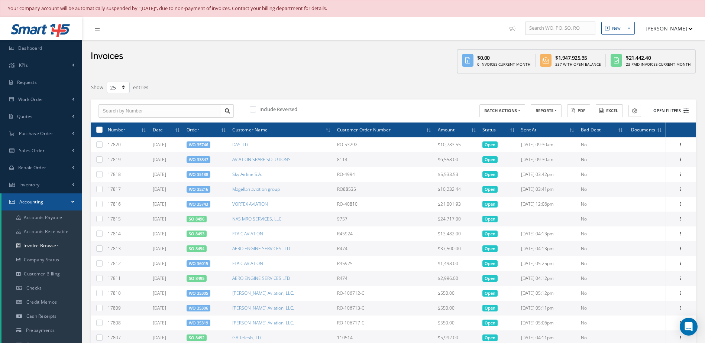
click at [670, 109] on button "Open Filters" at bounding box center [667, 111] width 42 height 12
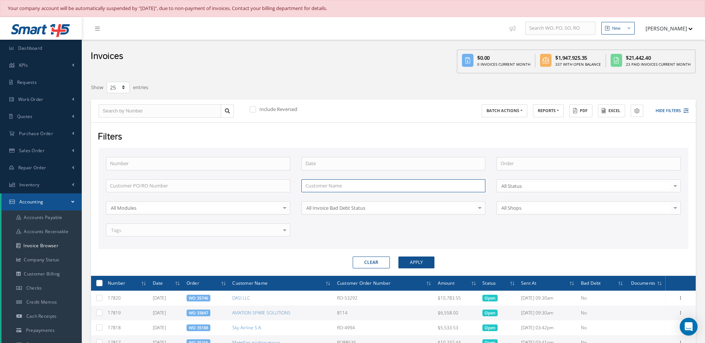
click at [334, 185] on input "text" at bounding box center [393, 185] width 184 height 13
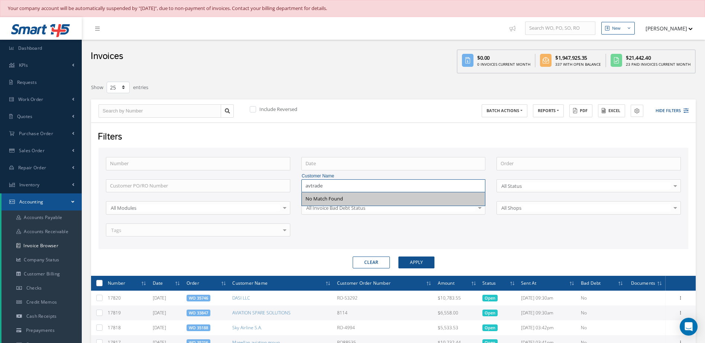
type input "avtrade"
click at [425, 258] on button "Apply" at bounding box center [416, 263] width 36 height 12
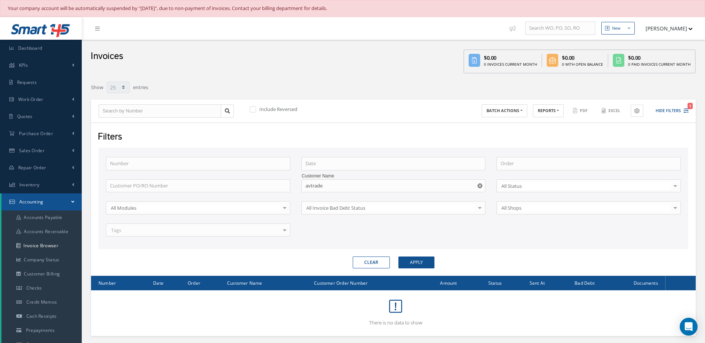
click at [256, 108] on label at bounding box center [257, 109] width 2 height 7
click at [253, 108] on input "checkbox" at bounding box center [252, 110] width 5 height 5
checkbox input "true"
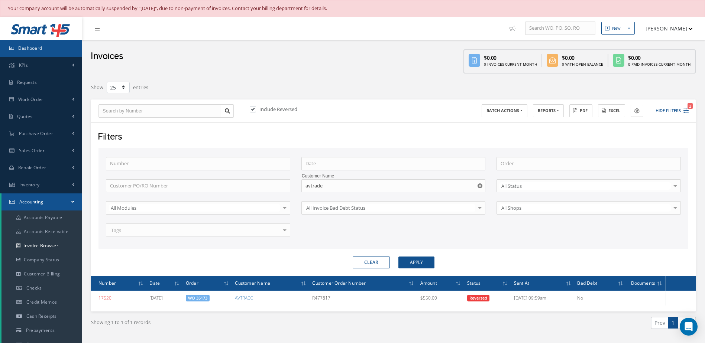
click at [66, 52] on link "Dashboard" at bounding box center [41, 48] width 82 height 17
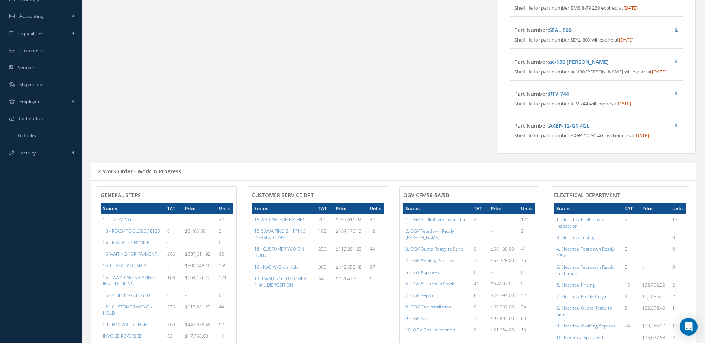
scroll to position [334, 0]
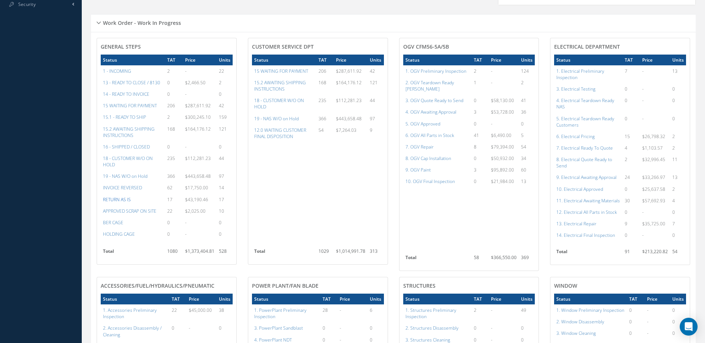
click at [117, 203] on a=25&excludeInternalCustomer=false&excludeInvoicedOrClosed=true&&filtersHidded"] "RETURN AS IS" at bounding box center [117, 199] width 28 height 6
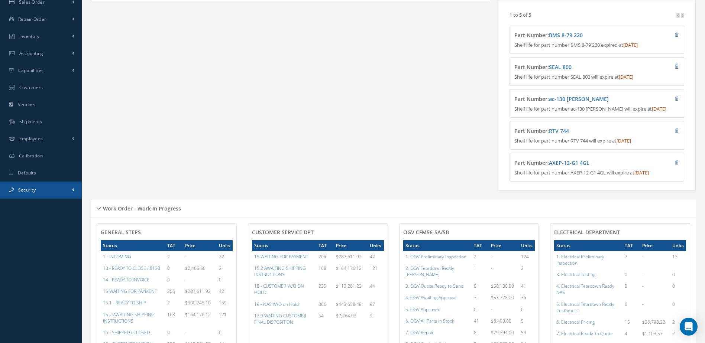
scroll to position [0, 0]
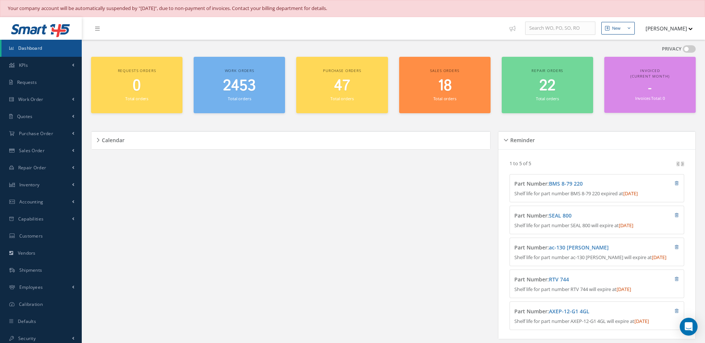
click at [36, 50] on span "Dashboard" at bounding box center [30, 48] width 24 height 6
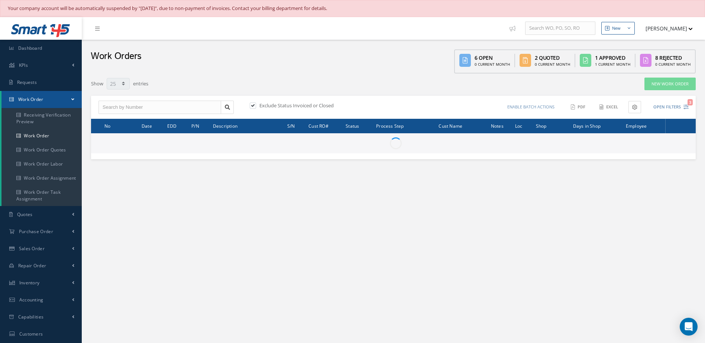
select select "25"
type input "All Work Request"
type input "All Work Performed"
type input "All Status"
type input "WO Part Status"
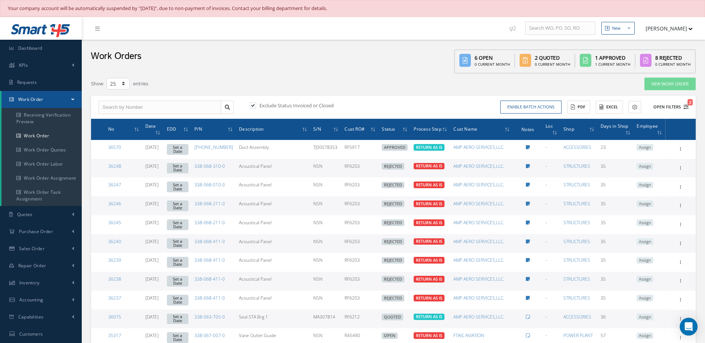
click at [666, 107] on button "Open Filters 2" at bounding box center [667, 107] width 42 height 12
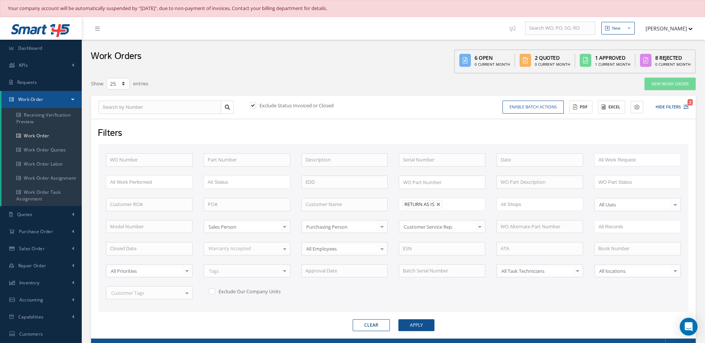
click at [649, 101] on button "Hide Filters 2" at bounding box center [669, 107] width 40 height 12
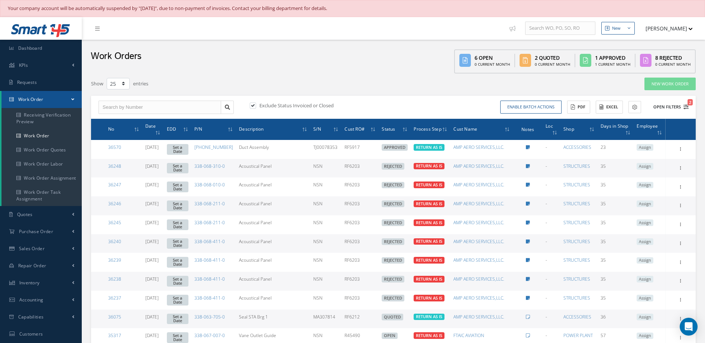
click at [676, 107] on button "Open Filters 2" at bounding box center [667, 107] width 42 height 12
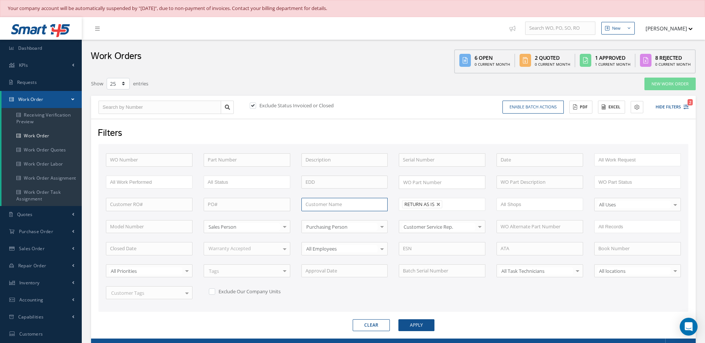
click at [324, 208] on input "text" at bounding box center [344, 204] width 87 height 13
type input "next level"
click at [417, 326] on button "Apply" at bounding box center [416, 325] width 36 height 12
click at [256, 108] on label at bounding box center [257, 105] width 2 height 7
click at [252, 108] on input "checkbox" at bounding box center [252, 106] width 5 height 5
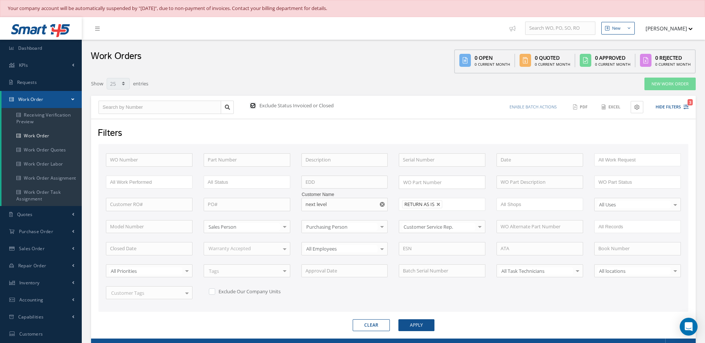
checkbox input "false"
click at [419, 328] on button "Apply" at bounding box center [416, 325] width 36 height 12
click at [271, 134] on div "Filters" at bounding box center [392, 134] width 601 height 14
click at [440, 204] on link at bounding box center [438, 204] width 4 height 4
type input "All Proccess Step"
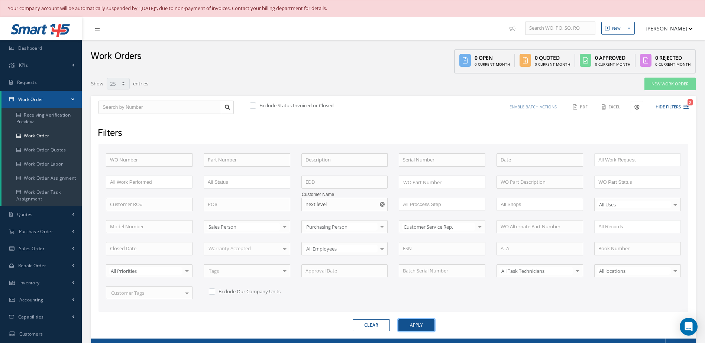
click at [417, 322] on button "Apply" at bounding box center [416, 325] width 36 height 12
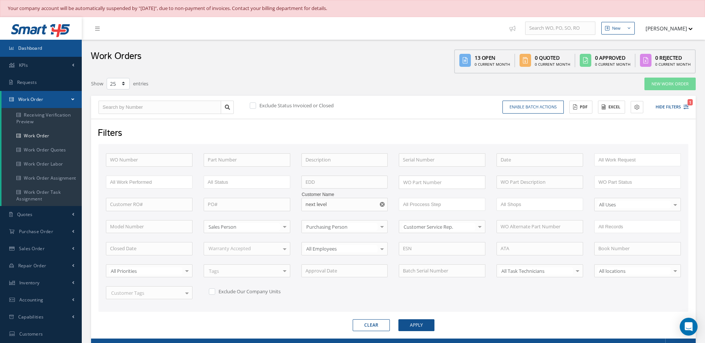
click at [31, 42] on link "Dashboard" at bounding box center [41, 48] width 82 height 17
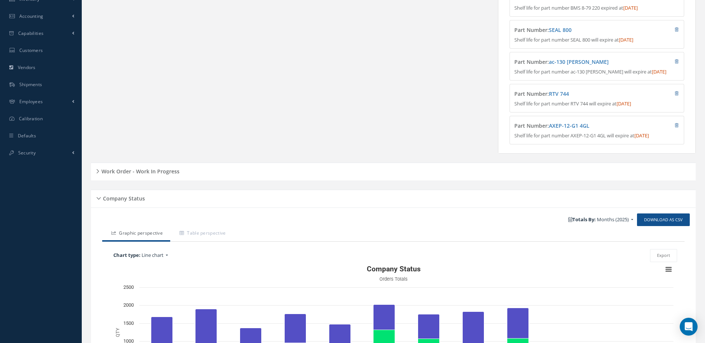
scroll to position [296, 0]
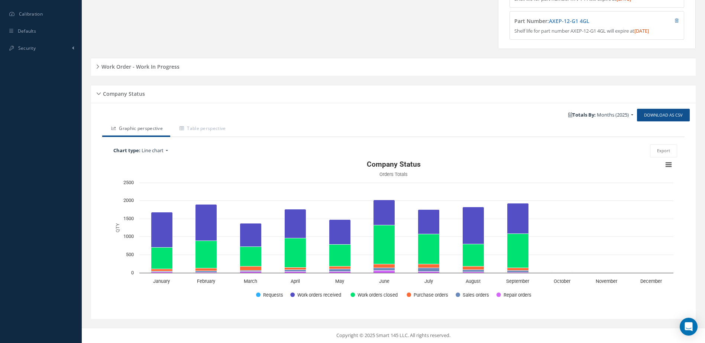
click at [142, 64] on h5 "Work Order - Work In Progress" at bounding box center [139, 65] width 80 height 9
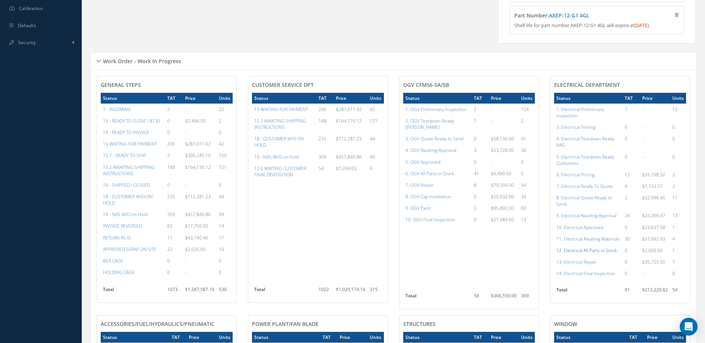
click at [595, 254] on a=98&excludeInternalCustomer=false&excludeInvoicedOrClosed=true&shop_id=13&filtersHidded"] "12. Electrical All Parts in Stock" at bounding box center [586, 250] width 61 height 6
click at [443, 151] on a=77&excludeInternalCustomer=false&excludeInvoicedOrClosed=true&shop_id=15&filtersHidded"] "4. OGV Awaiting Approval" at bounding box center [430, 150] width 51 height 6
click at [441, 137] on a=76&excludeInternalCustomer=false&excludeInvoicedOrClosed=true&shop_id=15&filtersHidded"] "3. OGV Quote Ready to Send" at bounding box center [434, 139] width 58 height 6
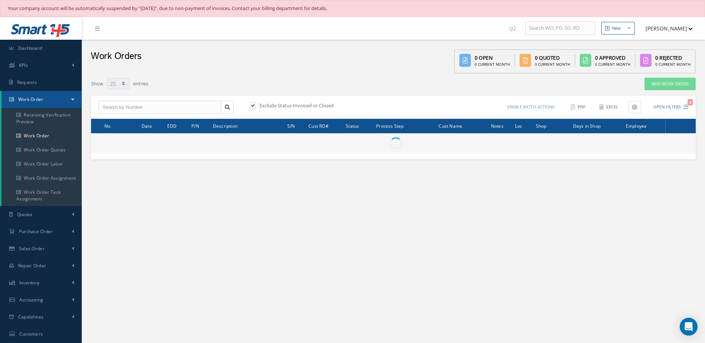
select select "25"
type input "All Work Request"
type input "All Work Performed"
type input "All Status"
type input "WO Part Status"
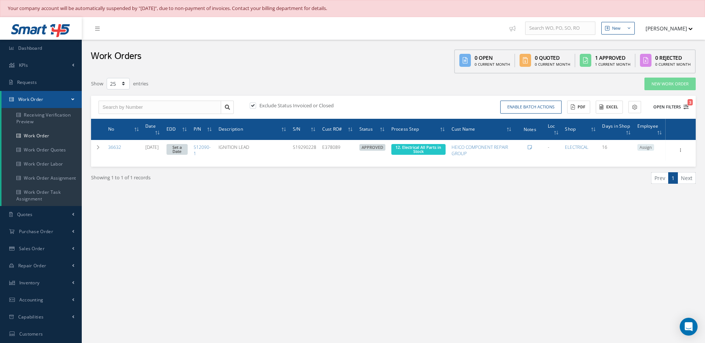
click at [665, 108] on button "Open Filters 3" at bounding box center [667, 107] width 42 height 12
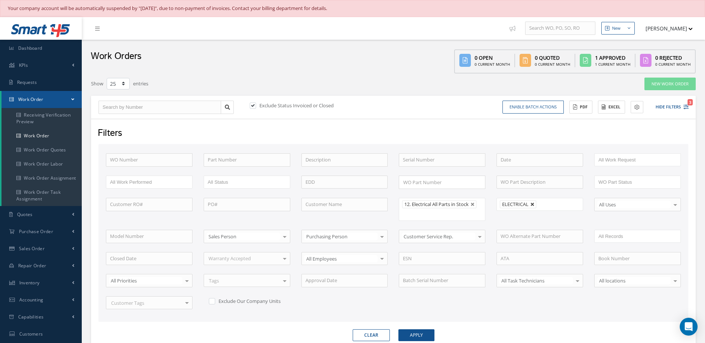
click at [531, 204] on link at bounding box center [532, 204] width 4 height 4
type input "All Shops"
click at [417, 339] on button "Apply" at bounding box center [416, 335] width 36 height 12
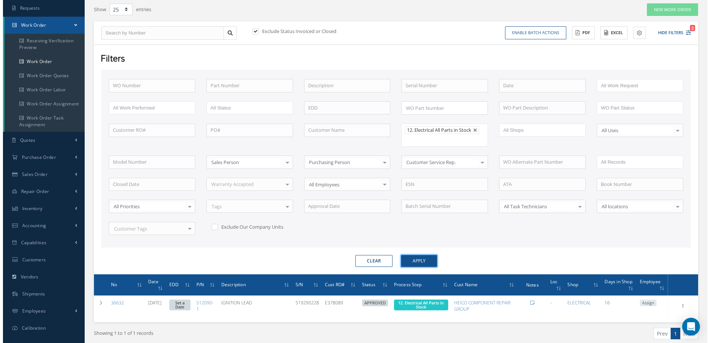
scroll to position [104, 0]
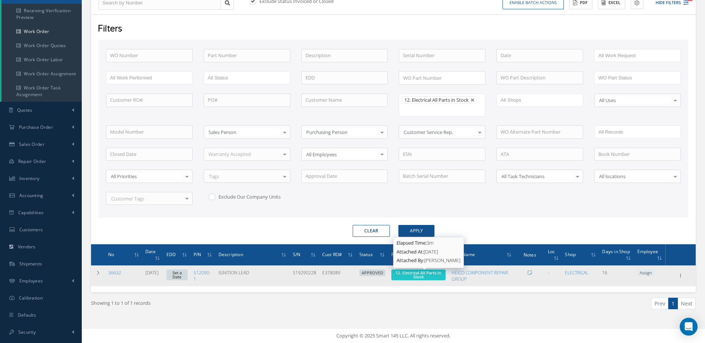
click at [427, 274] on span "12. Electrical All Parts in Stock" at bounding box center [418, 275] width 46 height 10
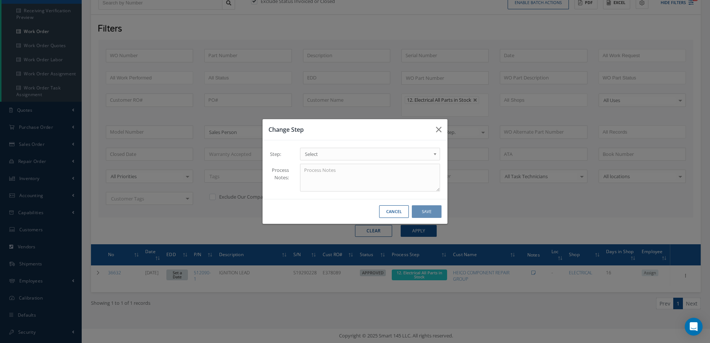
click at [378, 156] on span "Select" at bounding box center [368, 154] width 126 height 9
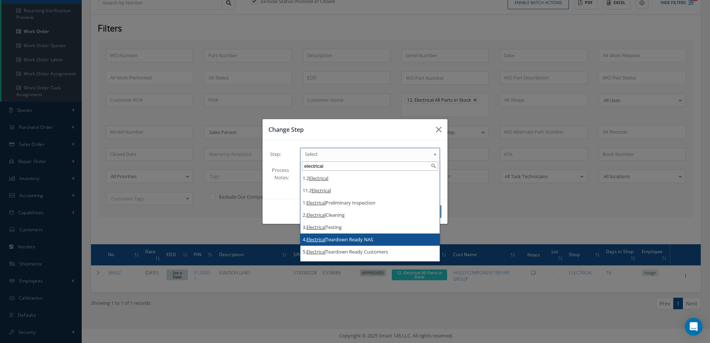
scroll to position [95, 0]
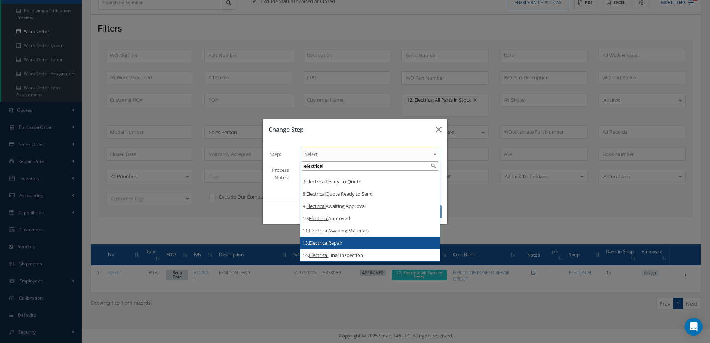
type input "electrical"
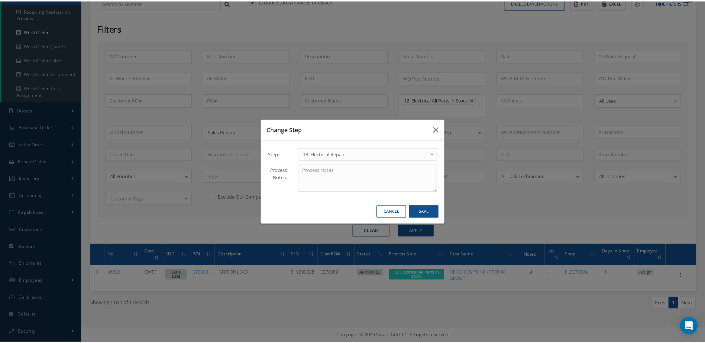
scroll to position [0, 0]
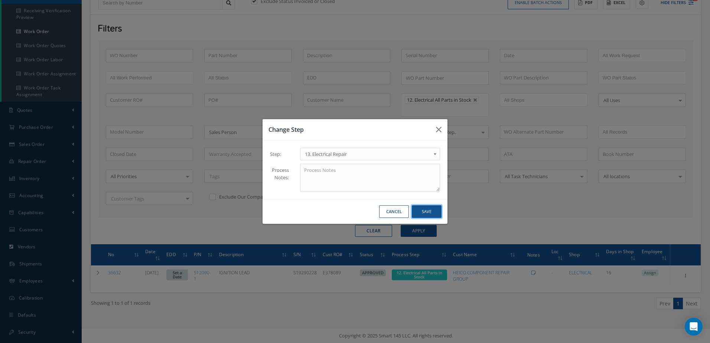
click at [423, 216] on button "Save" at bounding box center [427, 211] width 30 height 13
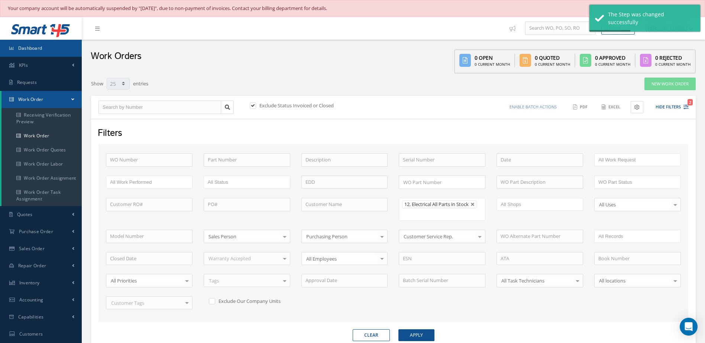
click at [50, 49] on link "Dashboard" at bounding box center [41, 48] width 82 height 17
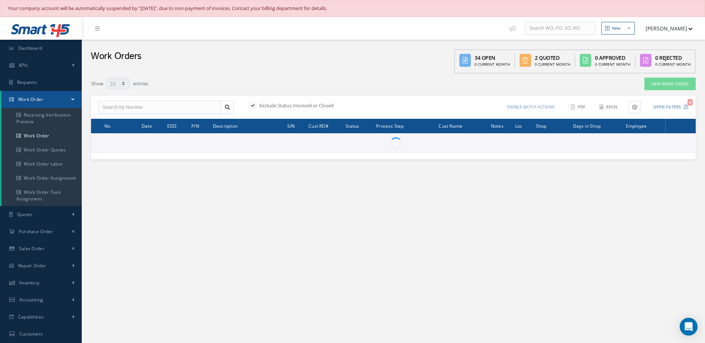
select select "25"
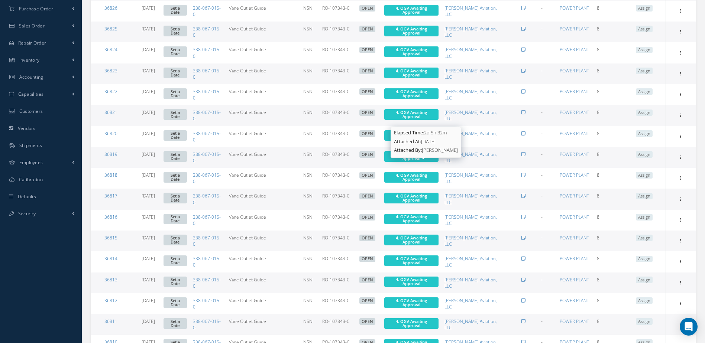
scroll to position [255, 0]
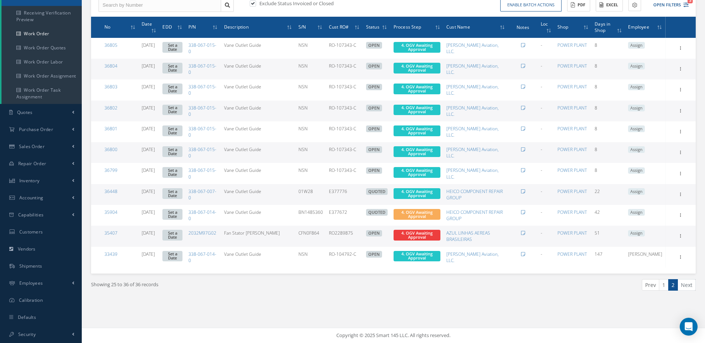
scroll to position [0, 0]
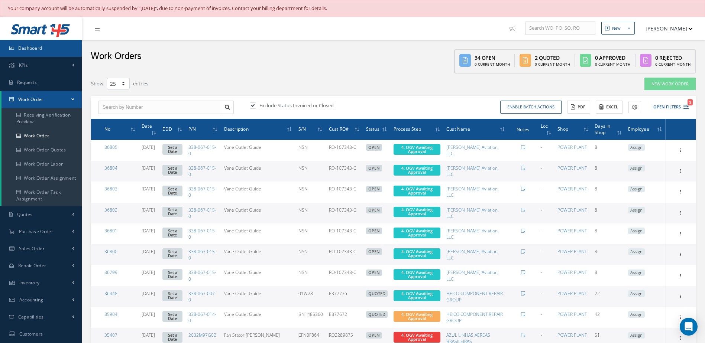
click at [32, 55] on link "Dashboard" at bounding box center [41, 48] width 82 height 17
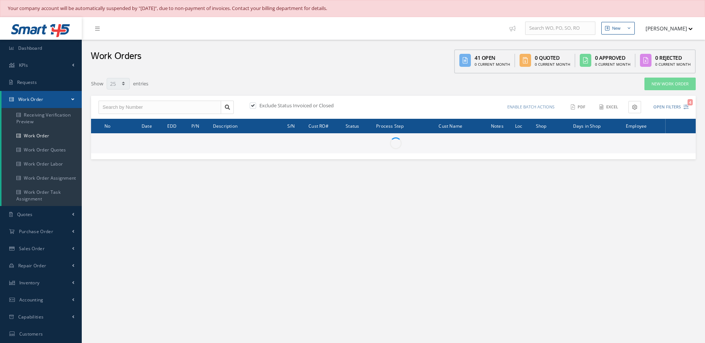
select select "25"
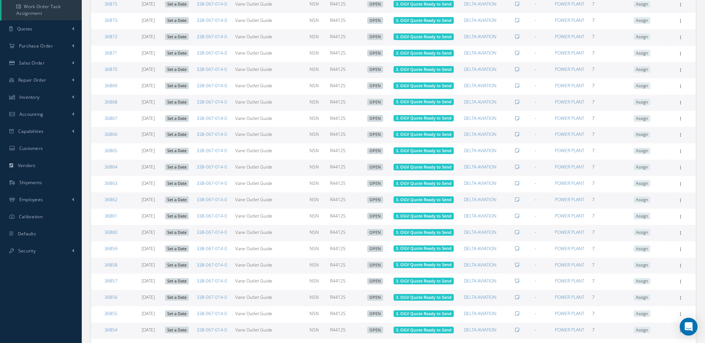
scroll to position [255, 0]
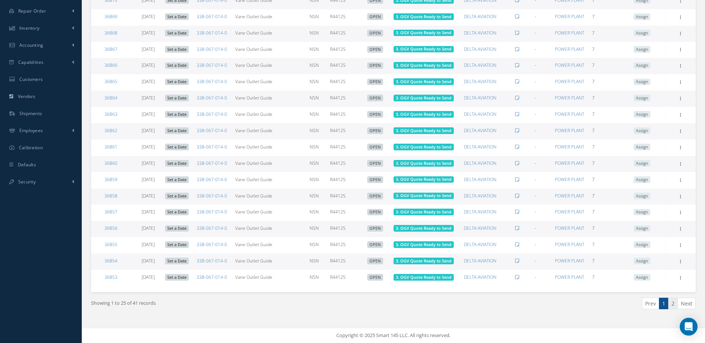
click at [675, 305] on link "2" at bounding box center [673, 304] width 10 height 12
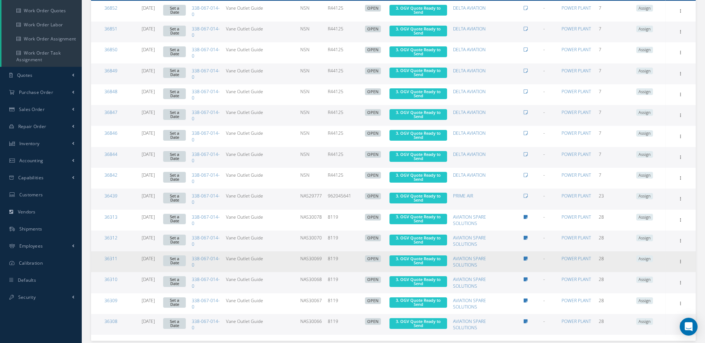
scroll to position [188, 0]
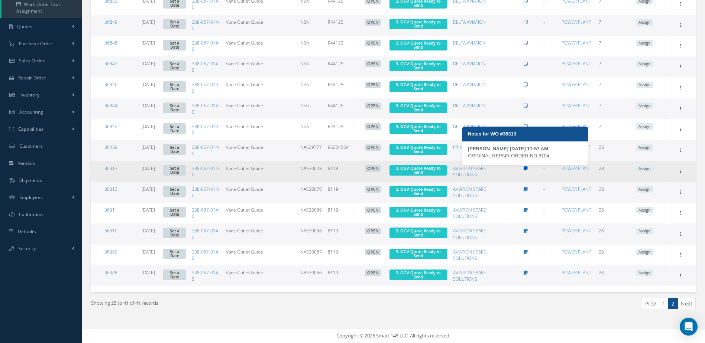
click at [525, 167] on icon at bounding box center [525, 168] width 4 height 4
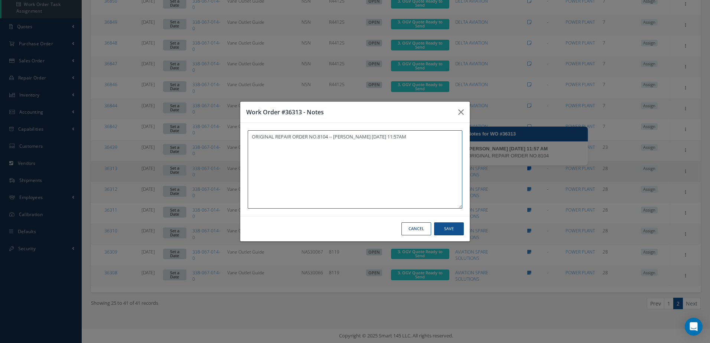
type textarea "ORIGINAL REPAIR ORDER NO.8104 -- [PERSON_NAME] [DATE] 11:57AM"
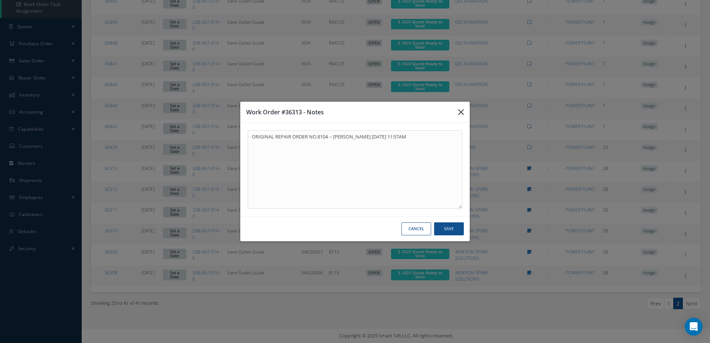
click at [465, 112] on button "button" at bounding box center [460, 112] width 17 height 21
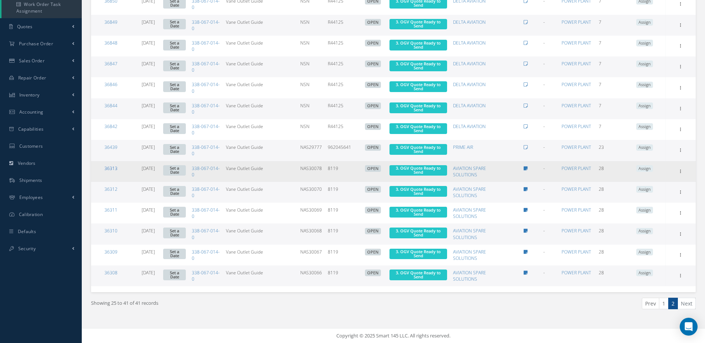
click at [109, 168] on link "36313" at bounding box center [110, 168] width 13 height 6
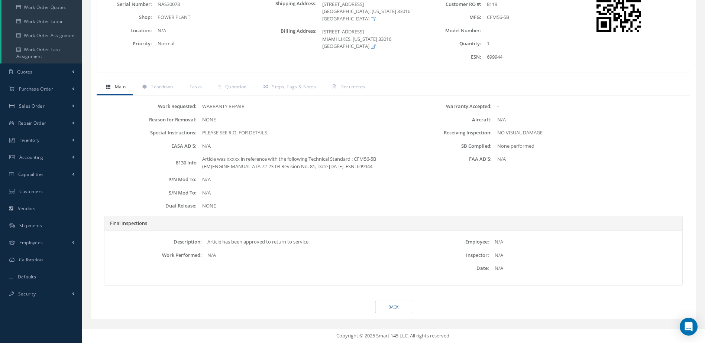
scroll to position [150, 0]
click at [402, 304] on link "Back" at bounding box center [393, 307] width 37 height 13
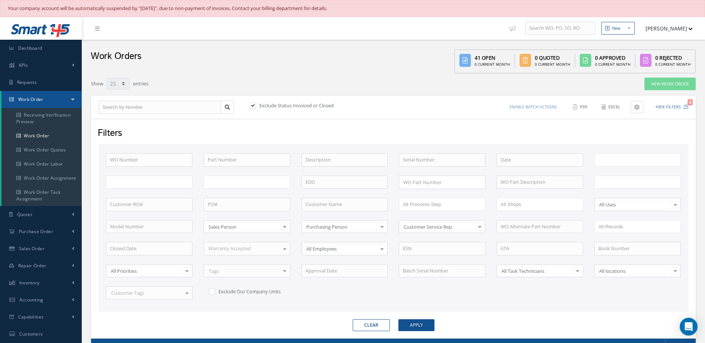
select select "25"
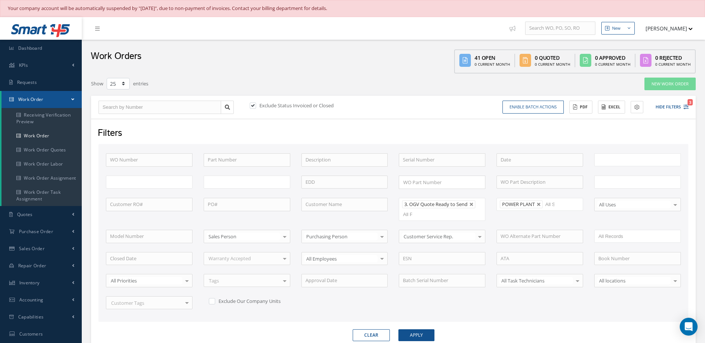
type input "All Work Request"
type input "All Work Performed"
type input "All Status"
type input "WO Part Status"
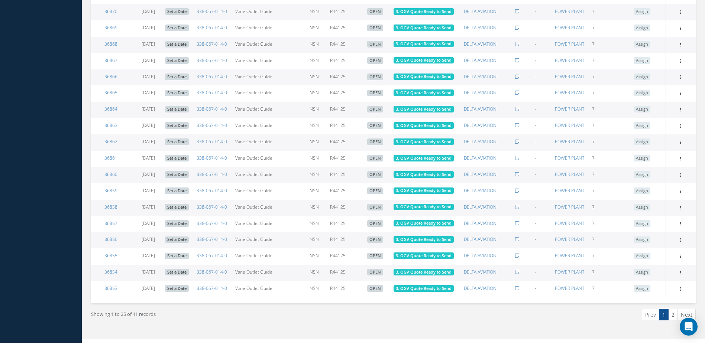
scroll to position [485, 0]
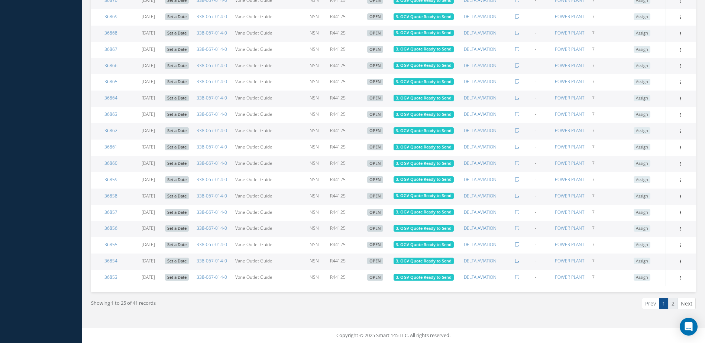
click at [672, 307] on link "2" at bounding box center [673, 304] width 10 height 12
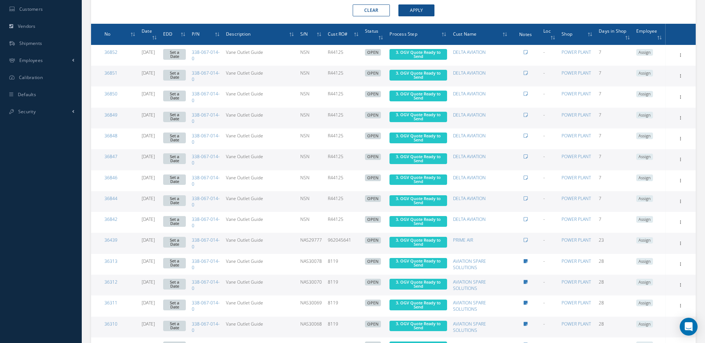
scroll to position [418, 0]
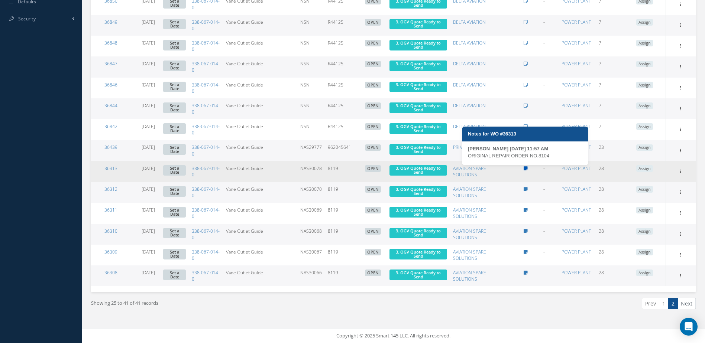
click at [526, 167] on icon at bounding box center [525, 168] width 4 height 4
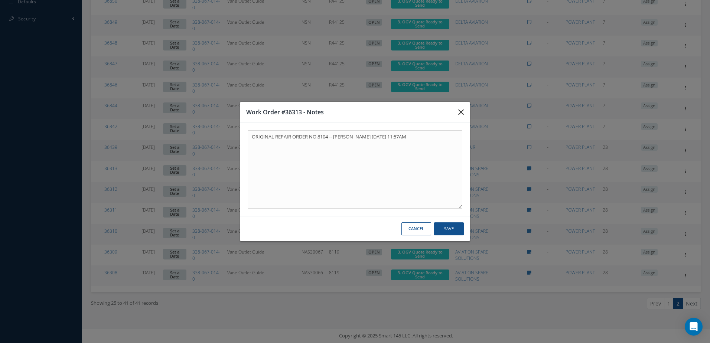
click at [461, 116] on icon "button" at bounding box center [461, 112] width 6 height 9
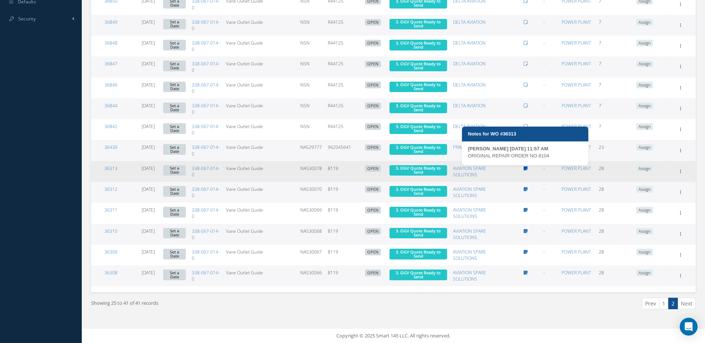
click at [527, 169] on icon at bounding box center [525, 168] width 4 height 4
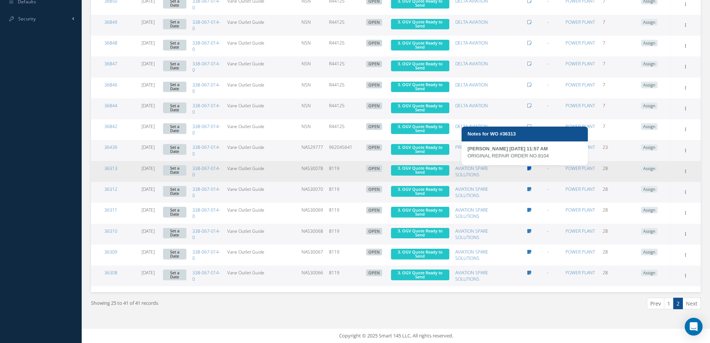
type textarea "ORIGINAL REPAIR ORDER NO.8104 -- BRYAN GONZALEZ 09/03/2025 11:57AM"
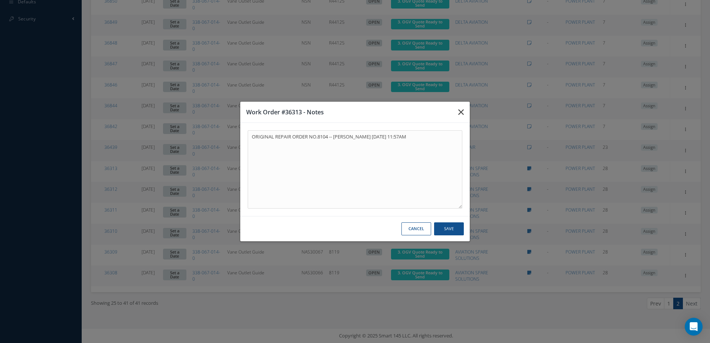
click at [460, 114] on icon "button" at bounding box center [461, 112] width 6 height 9
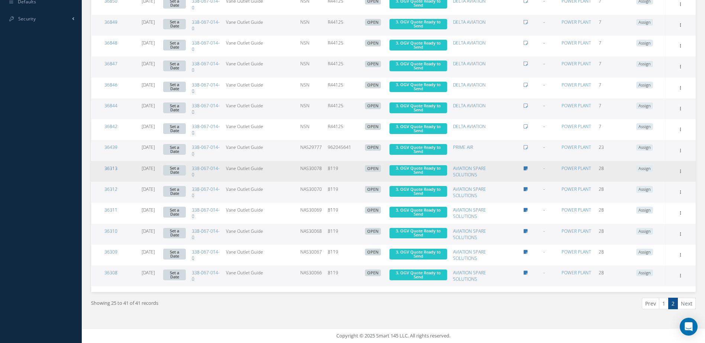
click at [109, 169] on link "36313" at bounding box center [110, 168] width 13 height 6
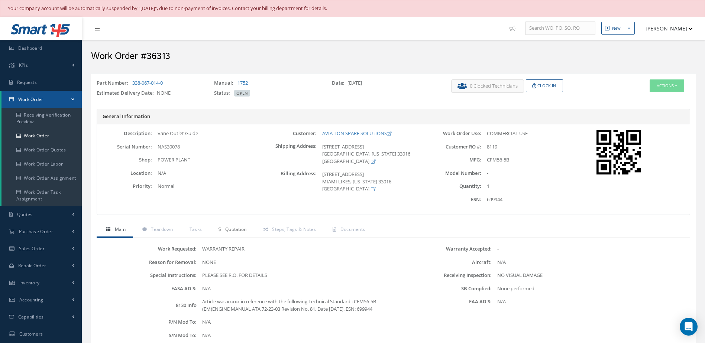
click at [233, 231] on span "Quotation" at bounding box center [236, 229] width 22 height 6
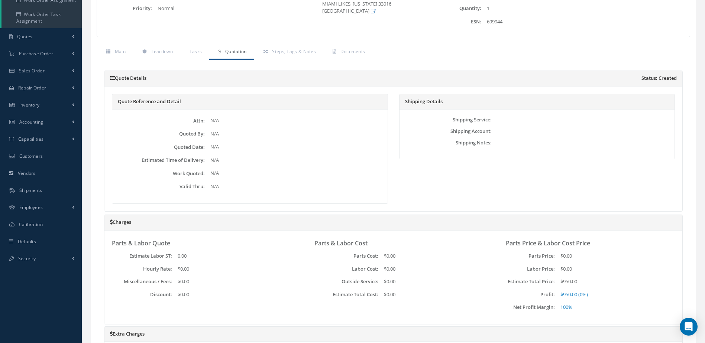
scroll to position [326, 0]
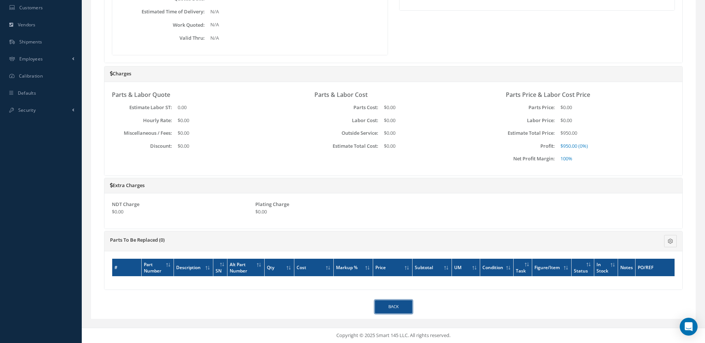
click at [401, 303] on link "Back" at bounding box center [393, 306] width 37 height 13
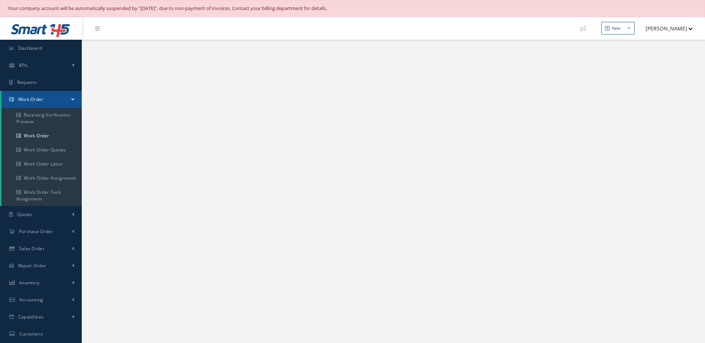
select select "25"
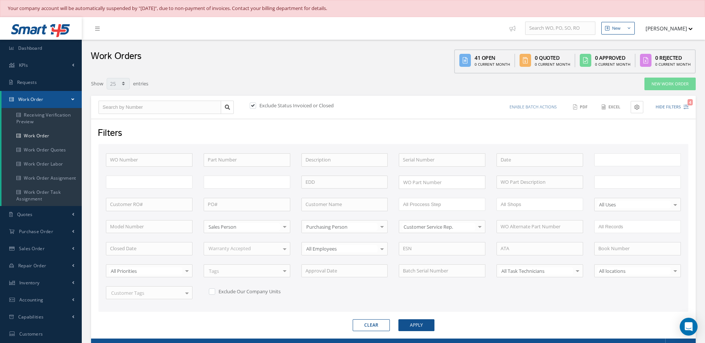
type input "All Work Request"
type input "All Work Performed"
type input "All Status"
type input "WO Part Status"
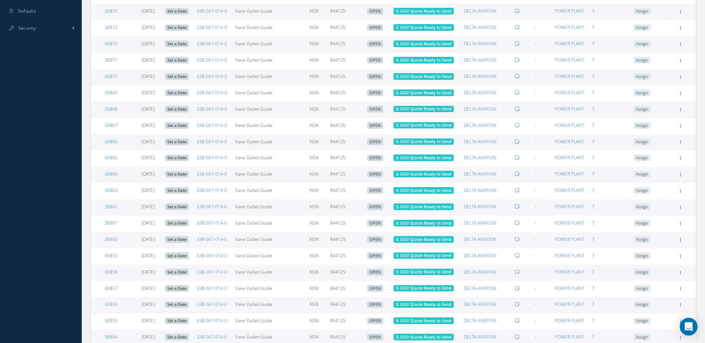
scroll to position [485, 0]
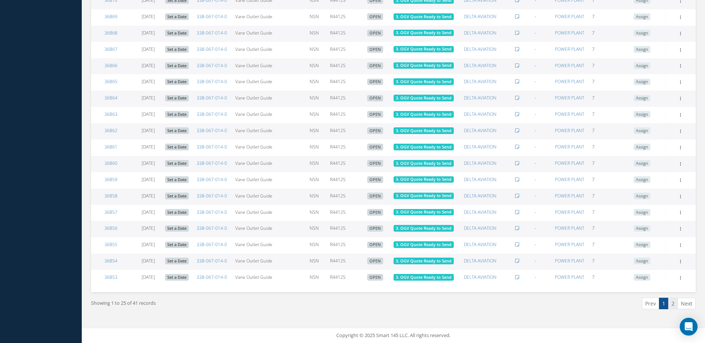
click at [672, 305] on link "2" at bounding box center [673, 304] width 10 height 12
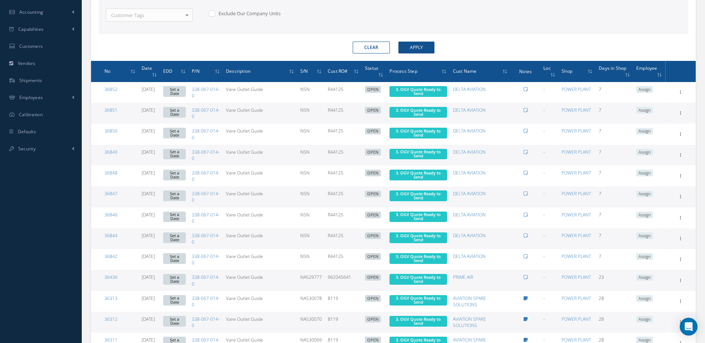
scroll to position [418, 0]
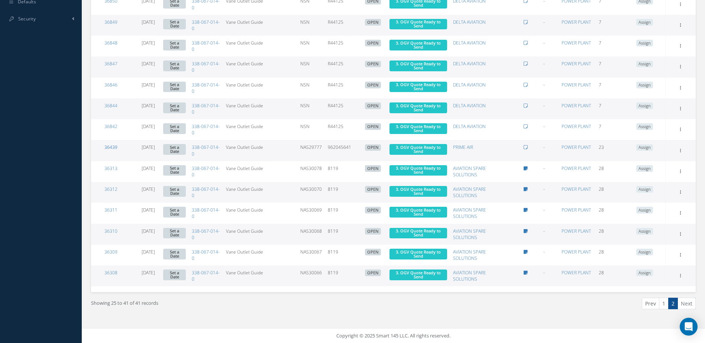
click at [113, 149] on link "36439" at bounding box center [110, 147] width 13 height 6
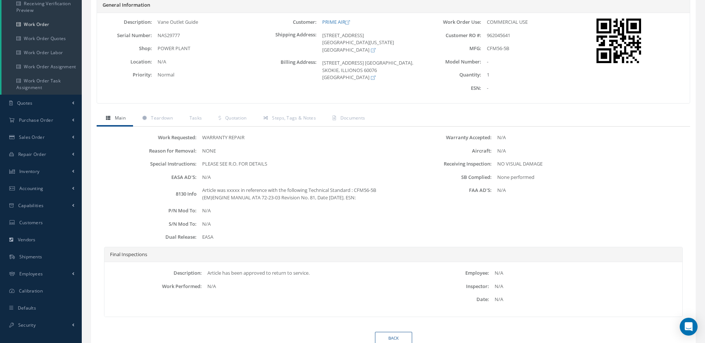
scroll to position [143, 0]
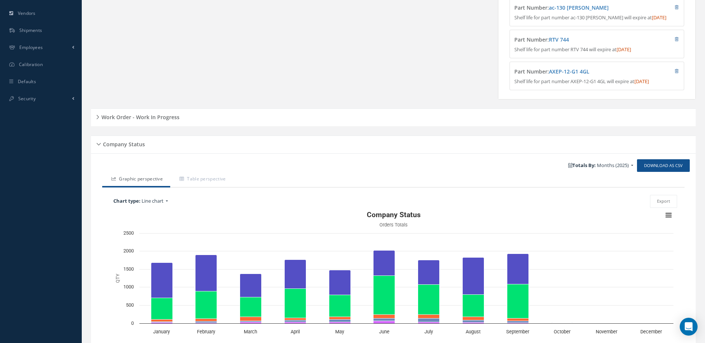
scroll to position [296, 0]
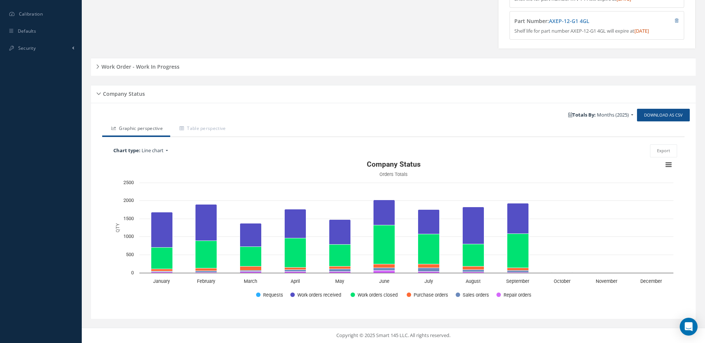
click at [152, 69] on h5 "Work Order - Work In Progress" at bounding box center [139, 65] width 80 height 9
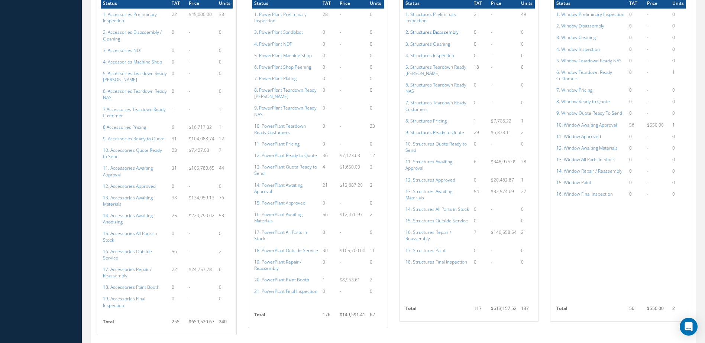
scroll to position [667, 0]
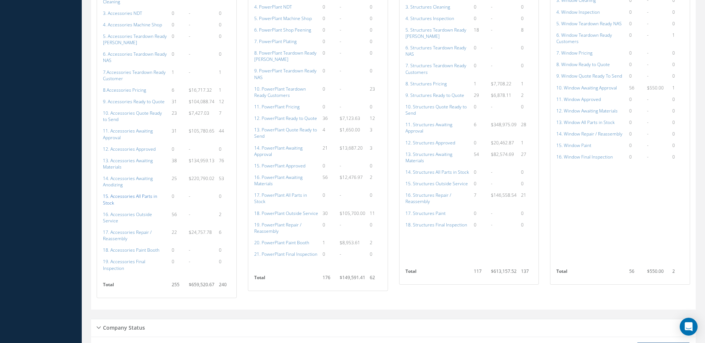
click at [133, 194] on a=115&excludeInternalCustomer=false&excludeInvoicedOrClosed=true&shop_id=14&filtersHidded"] "15. Accessories All Parts in Stock" at bounding box center [130, 199] width 54 height 13
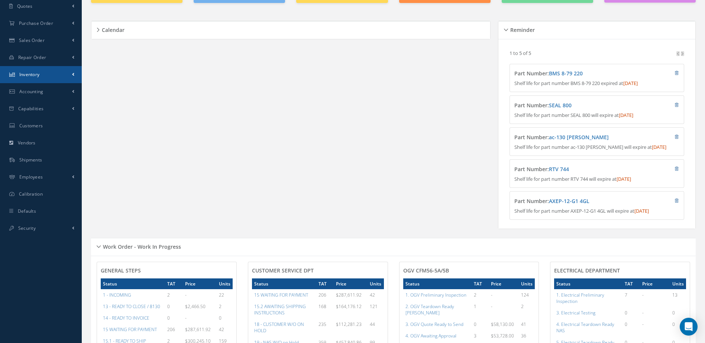
scroll to position [0, 0]
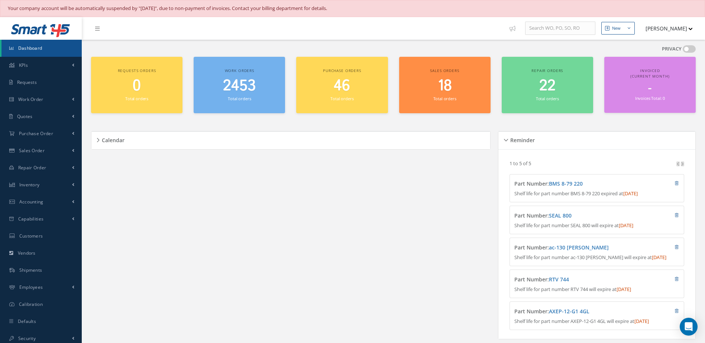
click at [40, 51] on span "Dashboard" at bounding box center [30, 48] width 24 height 6
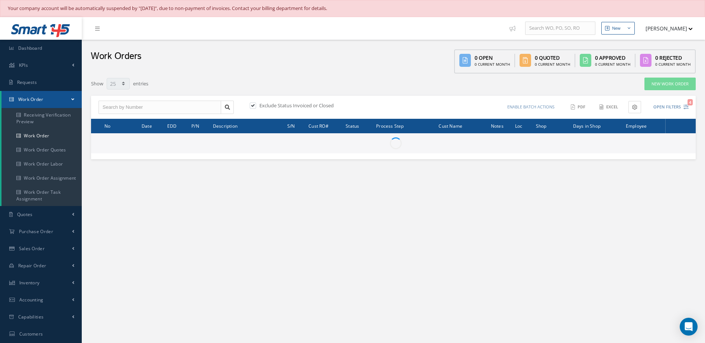
select select "25"
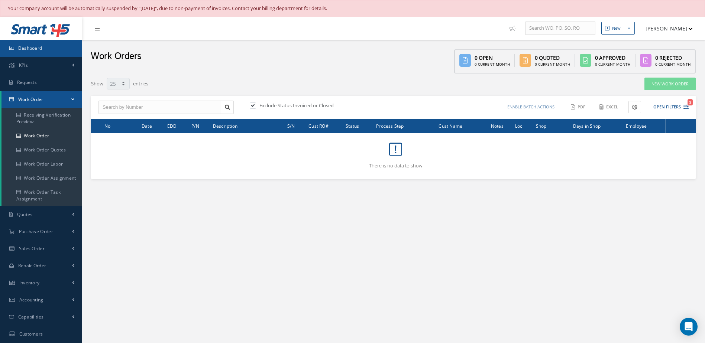
click at [57, 51] on link "Dashboard" at bounding box center [41, 48] width 82 height 17
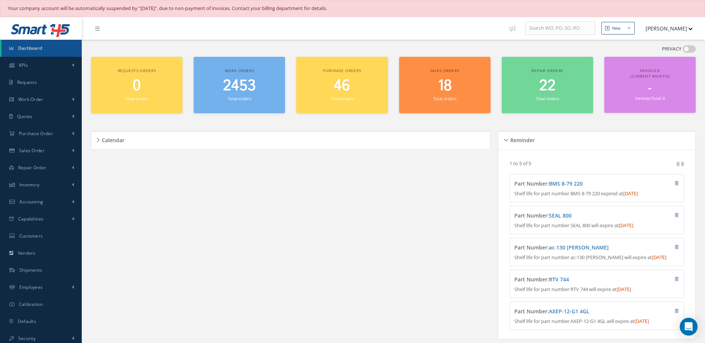
click at [26, 48] on span "Dashboard" at bounding box center [30, 48] width 24 height 6
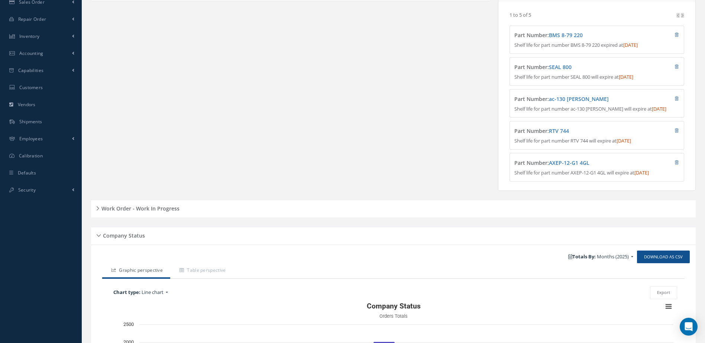
scroll to position [260, 0]
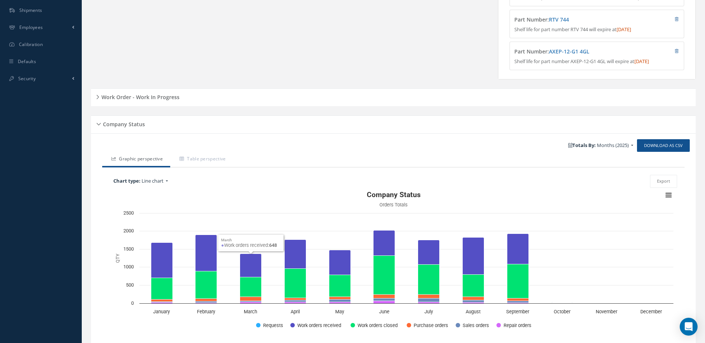
click at [174, 101] on h5 "Work Order - Work In Progress" at bounding box center [139, 96] width 80 height 9
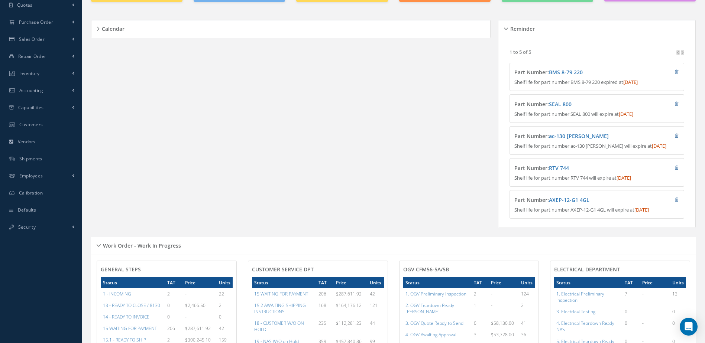
scroll to position [0, 0]
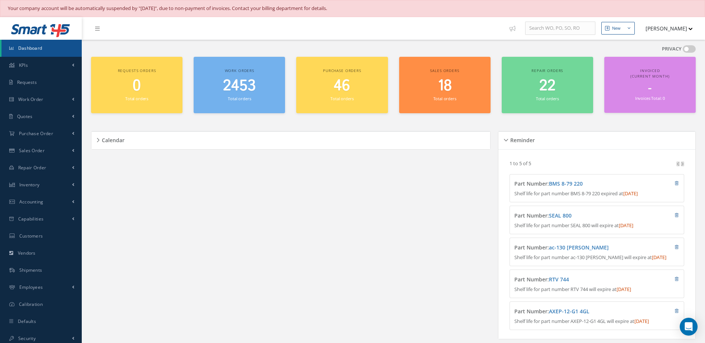
click at [244, 98] on small "Total orders" at bounding box center [239, 99] width 23 height 6
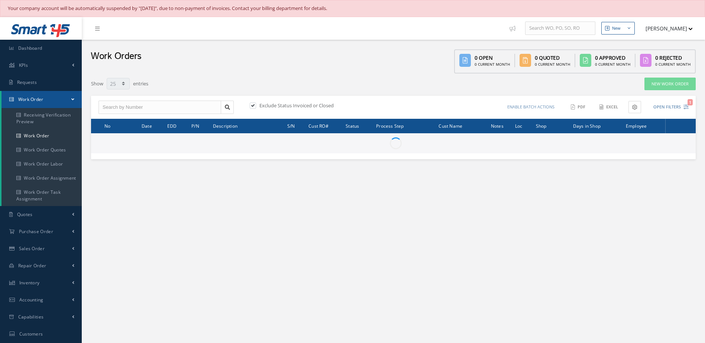
select select "25"
click at [169, 109] on input "text" at bounding box center [159, 107] width 123 height 13
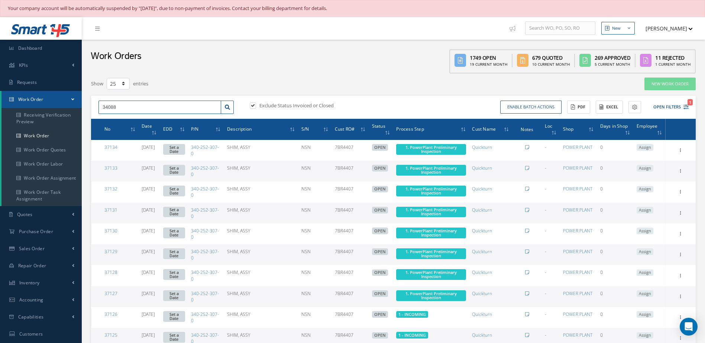
type input "34088"
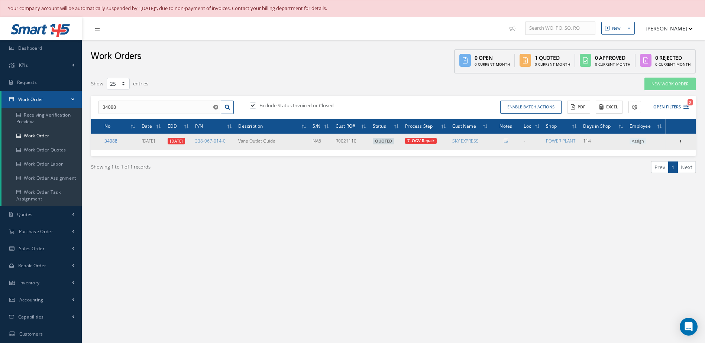
click at [109, 140] on link "34088" at bounding box center [110, 141] width 13 height 6
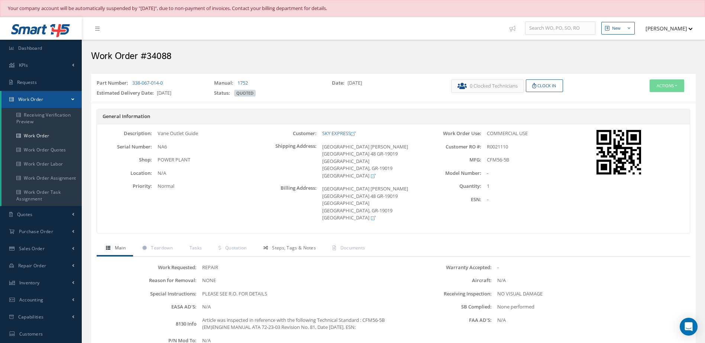
click at [279, 250] on span "Steps, Tags & Notes" at bounding box center [294, 248] width 44 height 6
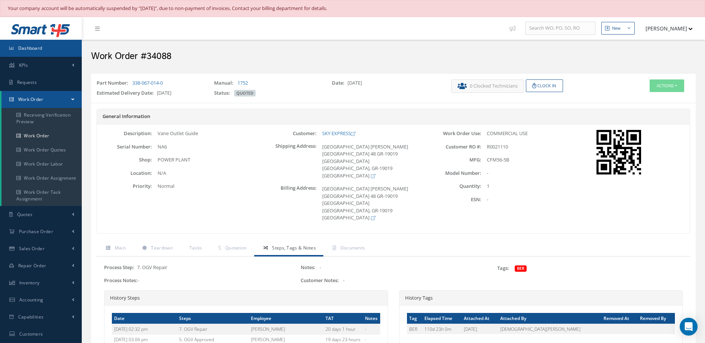
click at [42, 46] on span "Dashboard" at bounding box center [30, 48] width 24 height 6
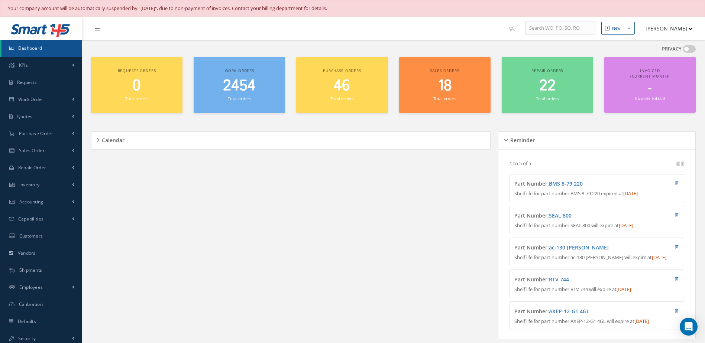
click at [238, 92] on span "2454" at bounding box center [239, 85] width 33 height 21
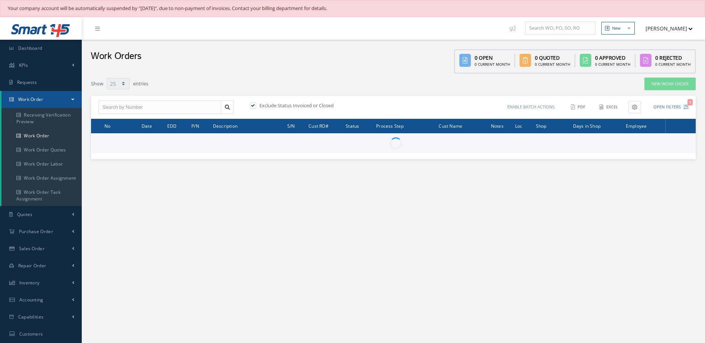
select select "25"
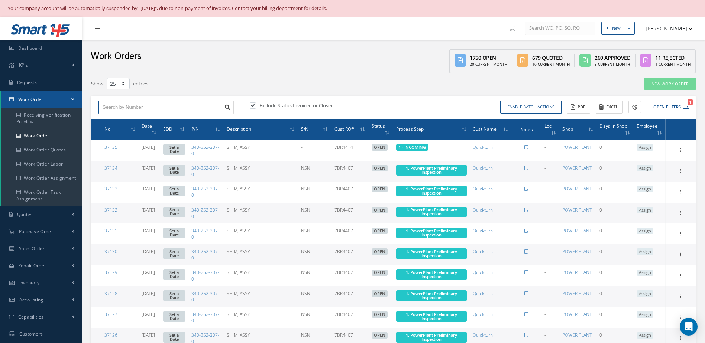
click at [182, 107] on input "text" at bounding box center [159, 107] width 123 height 13
type input "35406"
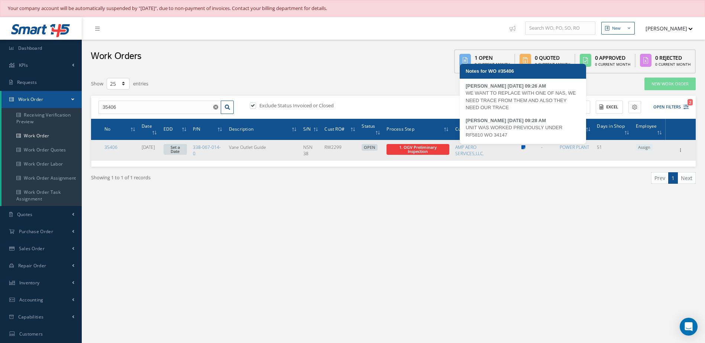
click at [523, 147] on icon at bounding box center [523, 147] width 4 height 4
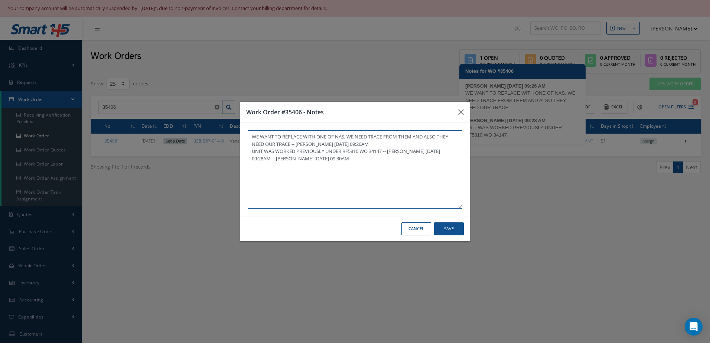
type textarea "WE WANT TO REPLACE WITH ONE OF NAS, WE NEED TRACE FROM THEM AND ALSO THEY NEED …"
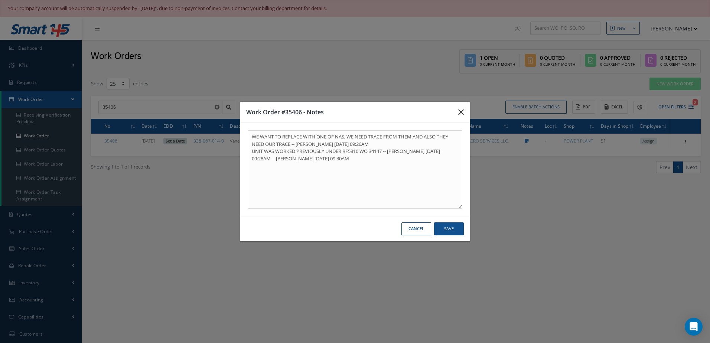
click at [464, 114] on button "button" at bounding box center [460, 112] width 17 height 21
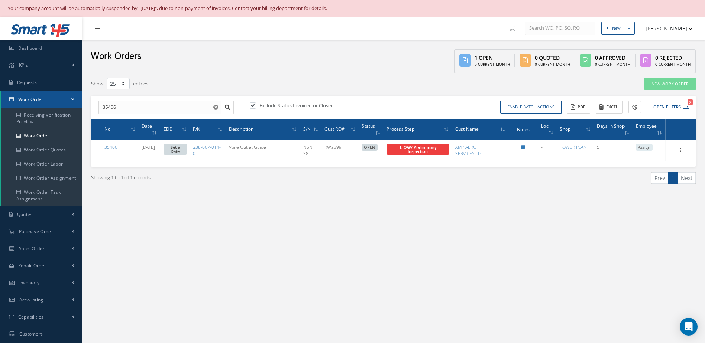
drag, startPoint x: 214, startPoint y: 107, endPoint x: 194, endPoint y: 104, distance: 21.1
click at [214, 107] on use "Reset" at bounding box center [215, 107] width 5 height 5
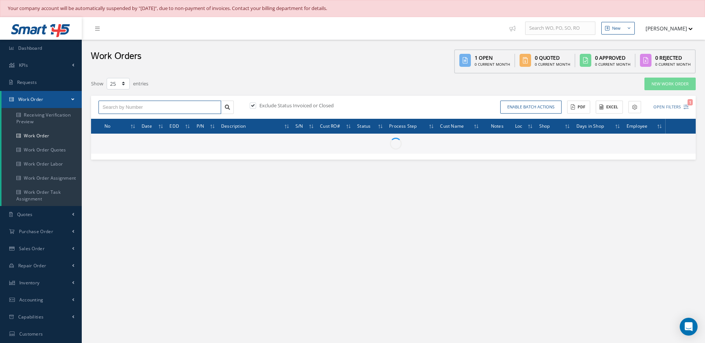
click at [169, 103] on input "text" at bounding box center [159, 107] width 123 height 13
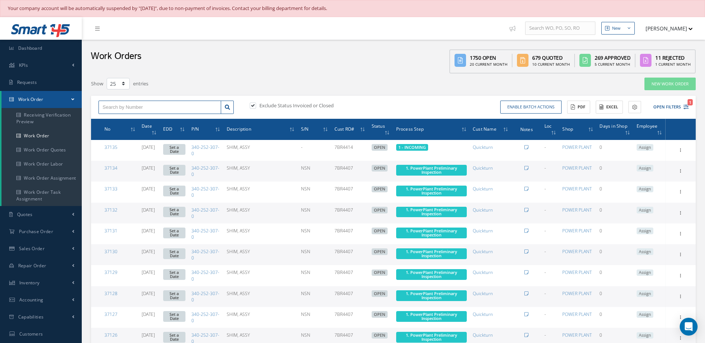
click at [169, 103] on input "text" at bounding box center [159, 107] width 123 height 13
type input "36554"
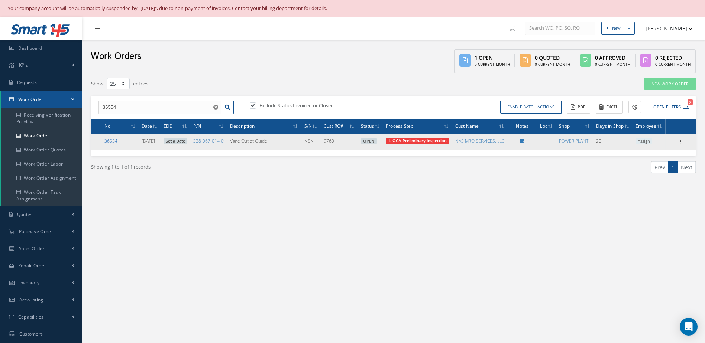
click at [108, 144] on link "36554" at bounding box center [110, 141] width 13 height 6
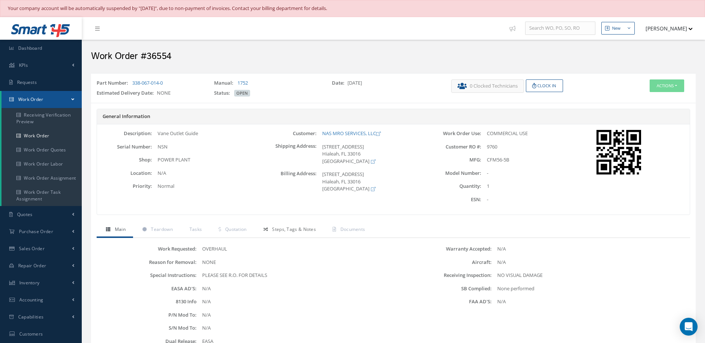
click at [303, 230] on span "Steps, Tags & Notes" at bounding box center [294, 229] width 44 height 6
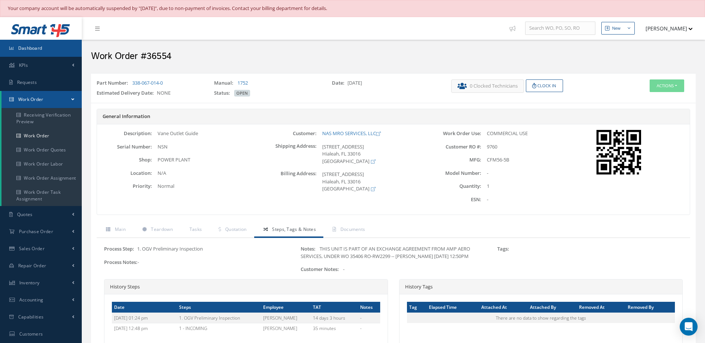
click at [48, 54] on link "Dashboard" at bounding box center [41, 48] width 82 height 17
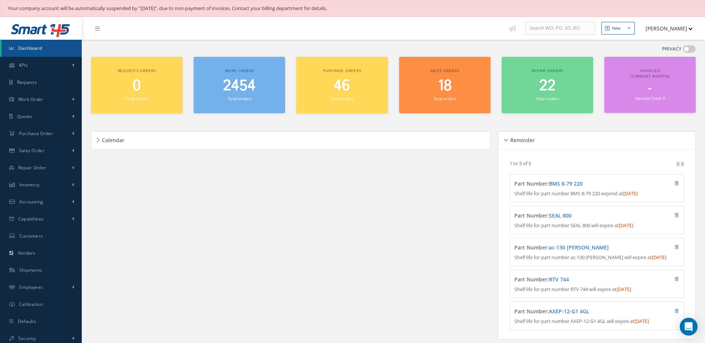
click at [248, 90] on span "2454" at bounding box center [239, 85] width 33 height 21
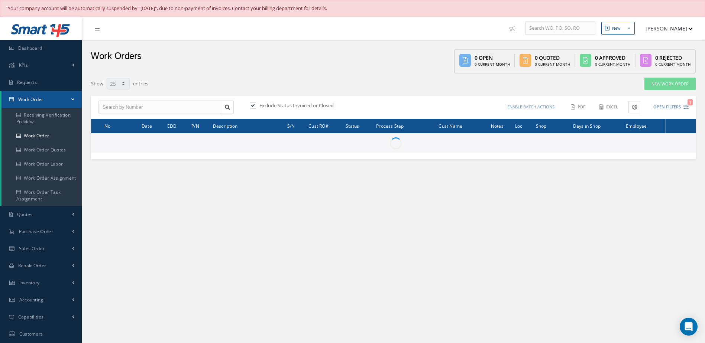
select select "25"
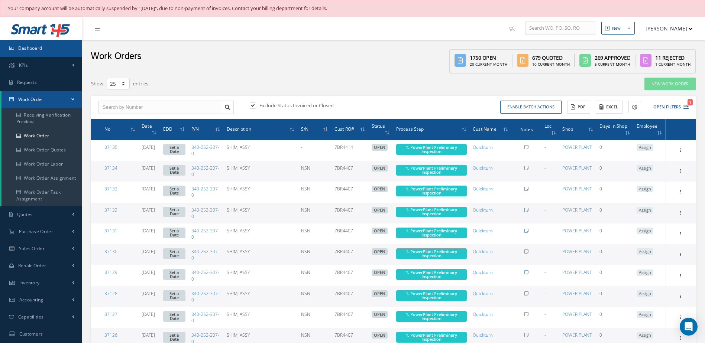
click at [32, 41] on link "Dashboard" at bounding box center [41, 48] width 82 height 17
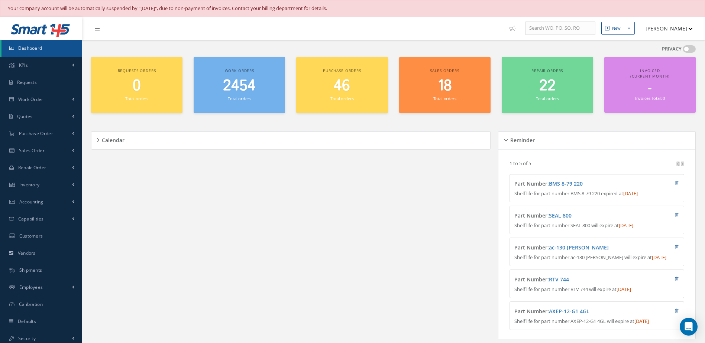
click at [44, 48] on link "Dashboard" at bounding box center [41, 48] width 80 height 17
click at [238, 94] on span "2454" at bounding box center [239, 85] width 33 height 21
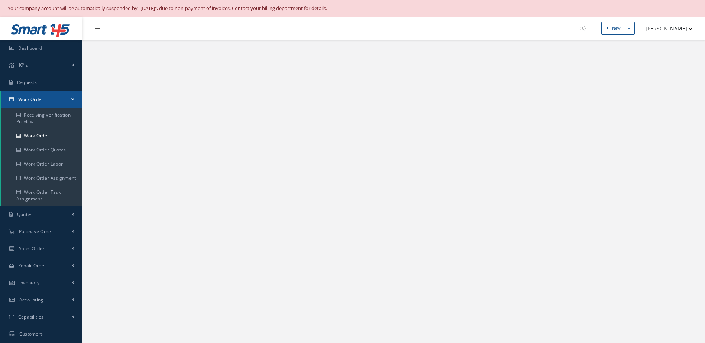
select select "25"
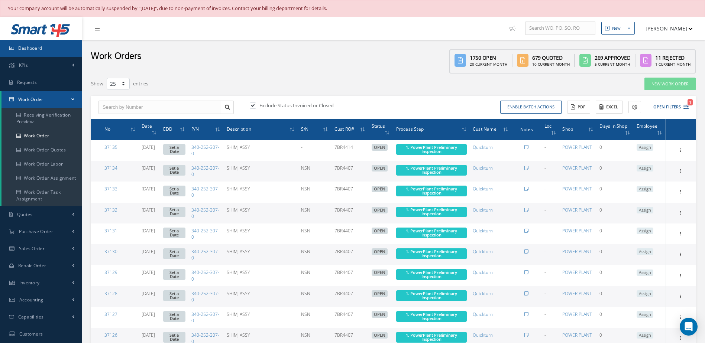
click at [54, 51] on link "Dashboard" at bounding box center [41, 48] width 82 height 17
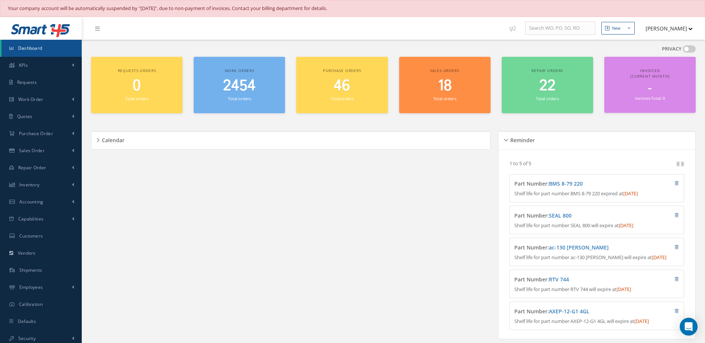
click at [32, 49] on span "Dashboard" at bounding box center [30, 48] width 24 height 6
click at [36, 47] on span "Dashboard" at bounding box center [30, 48] width 24 height 6
click at [31, 43] on link "Dashboard" at bounding box center [41, 48] width 80 height 17
click at [48, 53] on link "Dashboard" at bounding box center [41, 48] width 80 height 17
click at [233, 88] on span "2454" at bounding box center [239, 85] width 33 height 21
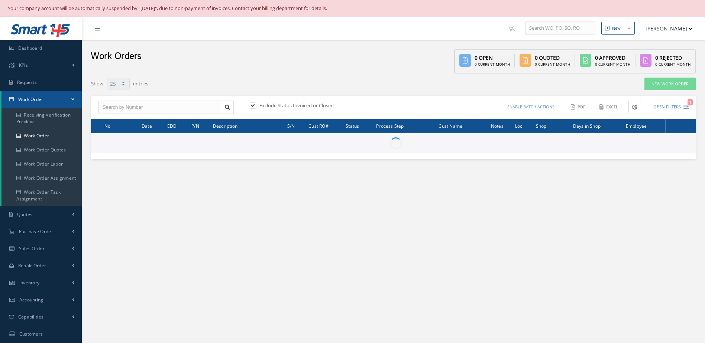
select select "25"
